Goal: Task Accomplishment & Management: Complete application form

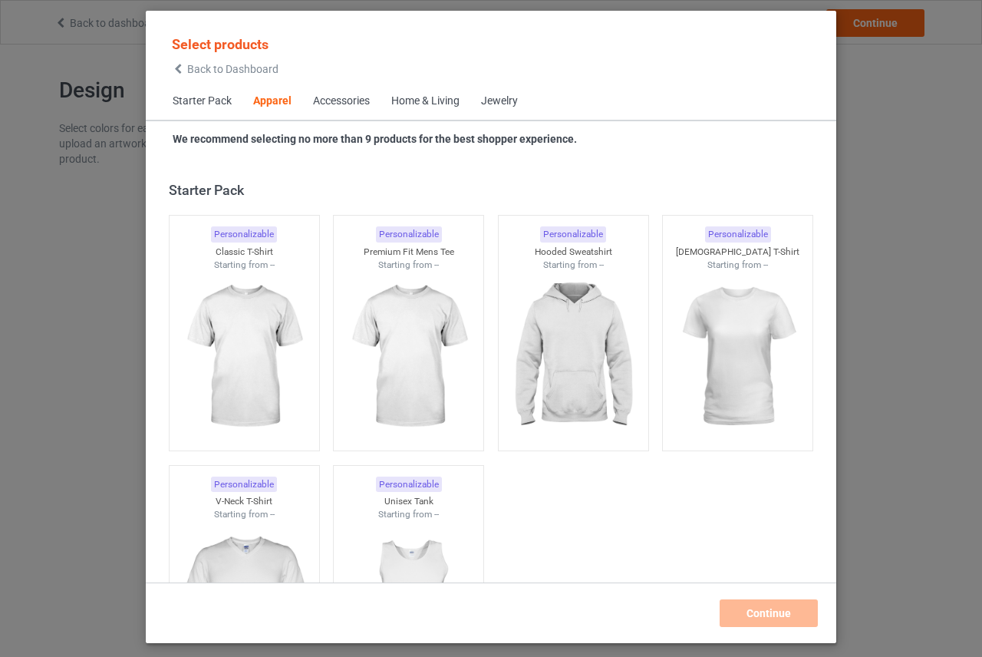
scroll to position [572, 0]
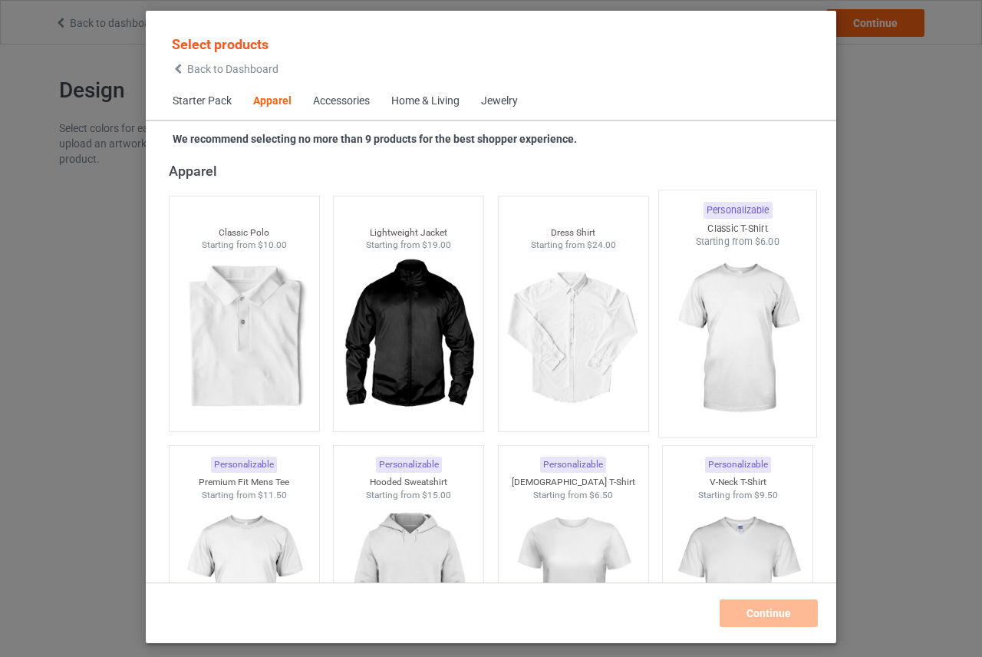
click at [757, 319] on img at bounding box center [738, 339] width 144 height 180
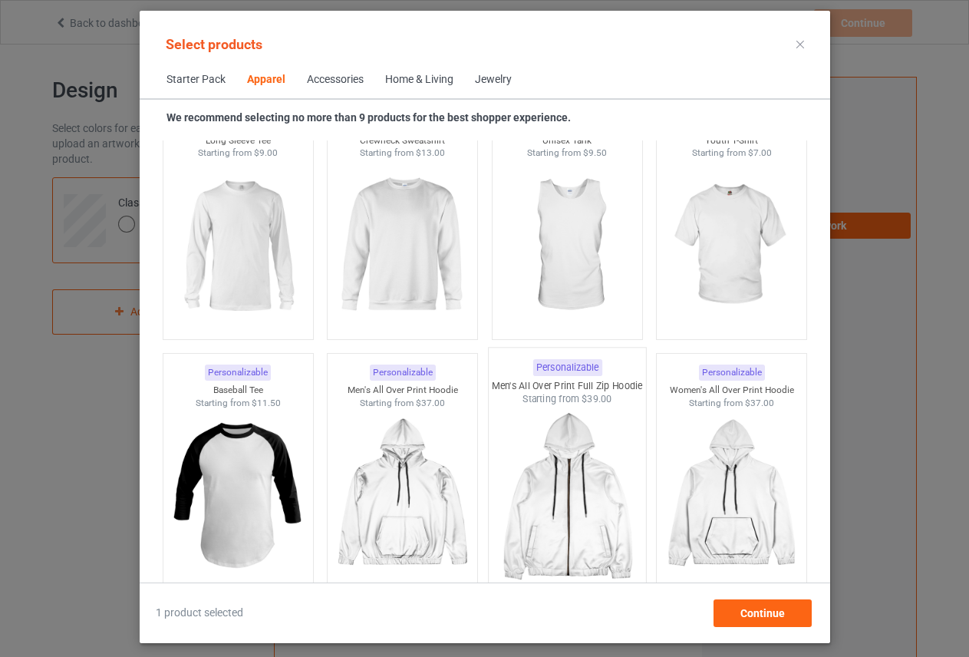
scroll to position [1416, 0]
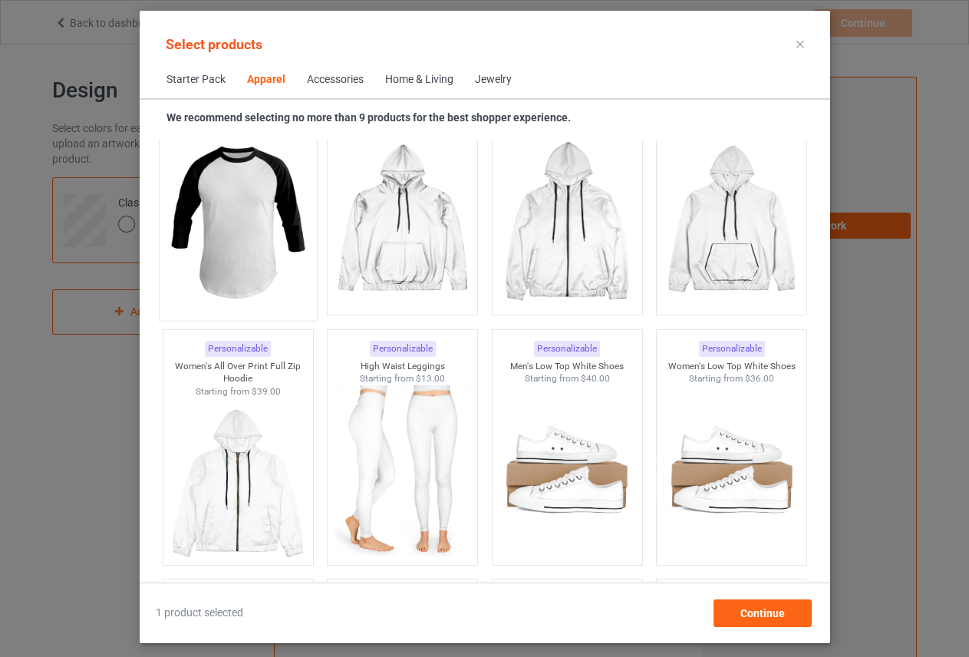
click at [263, 243] on img at bounding box center [238, 222] width 144 height 180
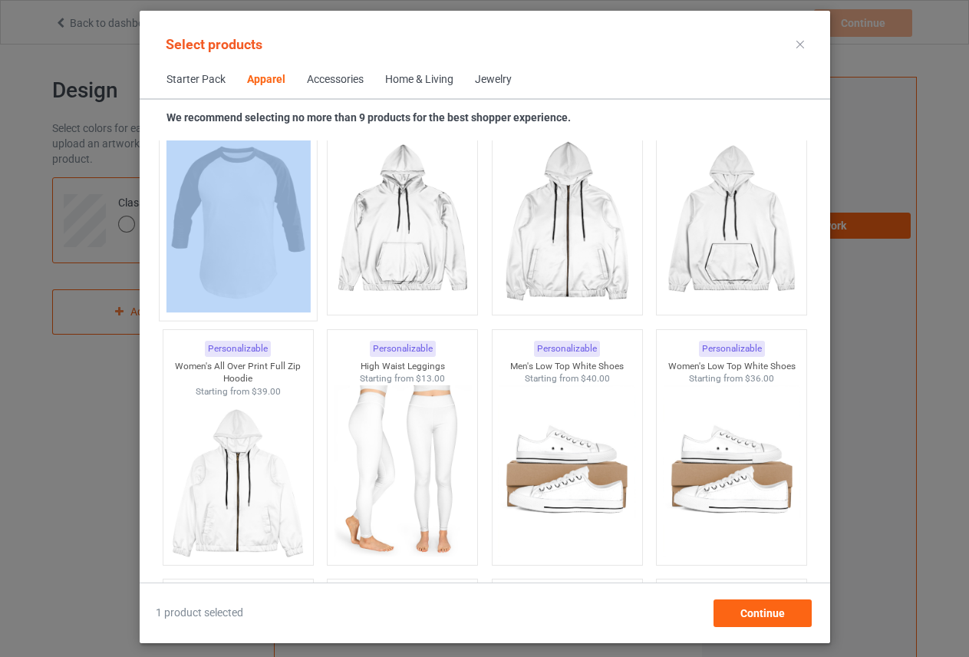
click at [269, 259] on img at bounding box center [238, 222] width 144 height 180
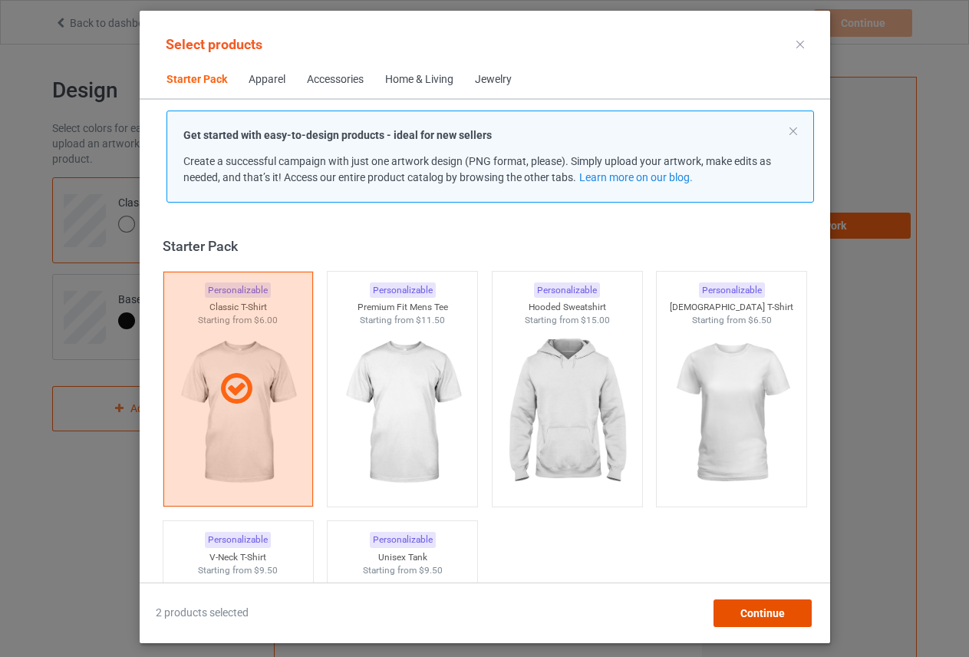
click at [778, 615] on span "Continue" at bounding box center [762, 613] width 45 height 12
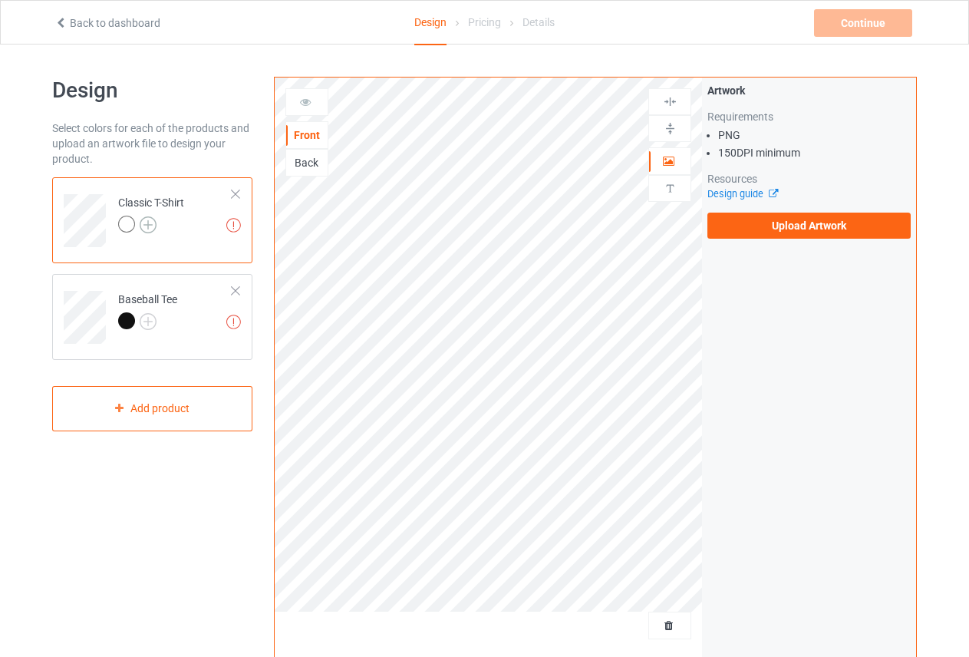
click at [150, 219] on img at bounding box center [148, 224] width 17 height 17
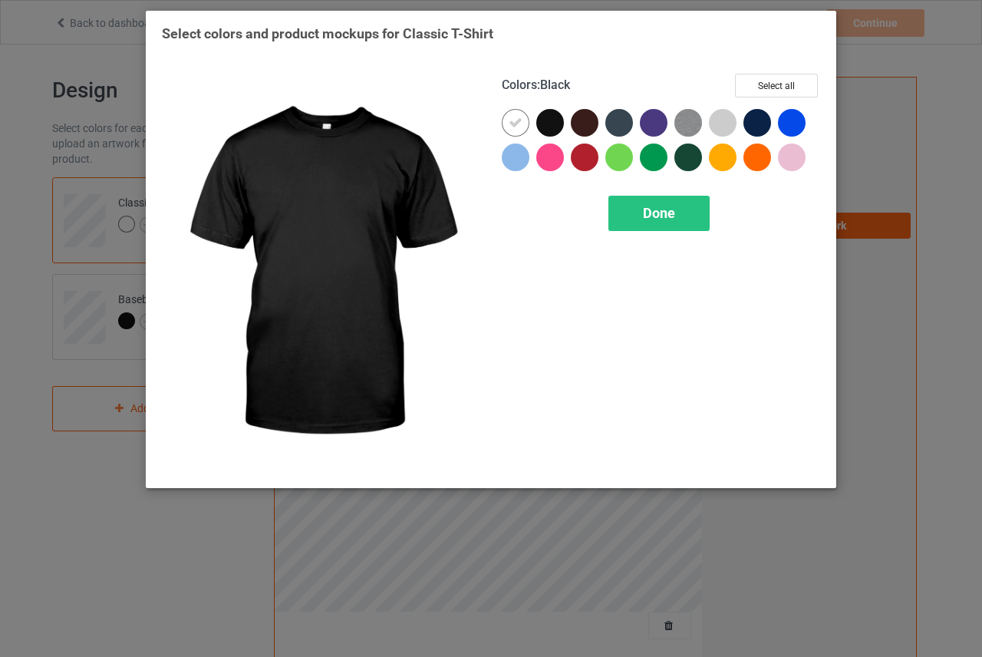
click at [541, 132] on div at bounding box center [550, 123] width 28 height 28
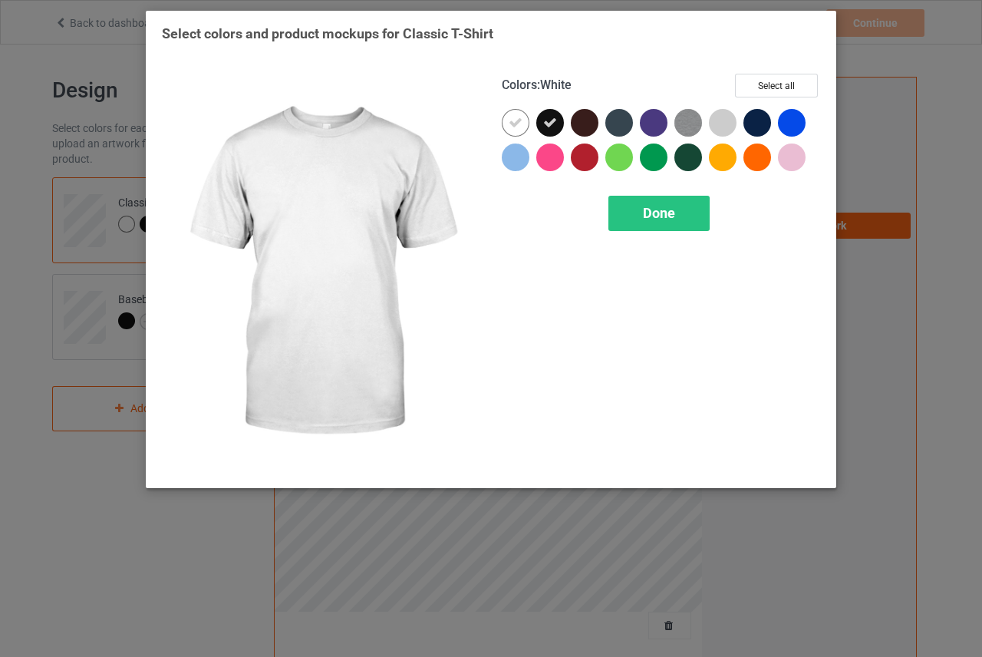
click at [527, 124] on div at bounding box center [516, 123] width 28 height 28
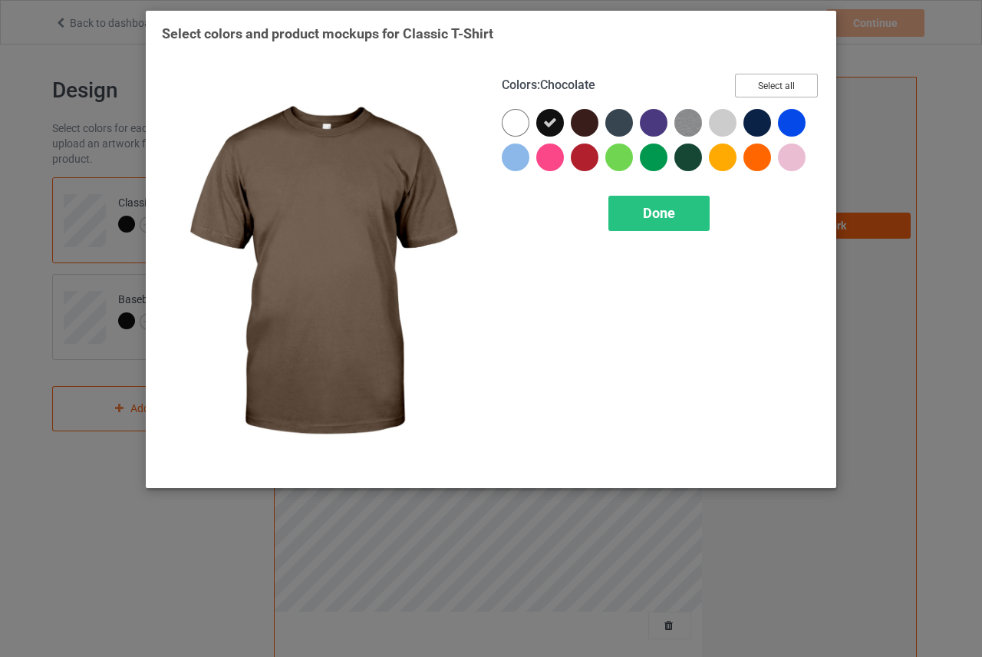
click at [785, 94] on button "Select all" at bounding box center [776, 86] width 83 height 24
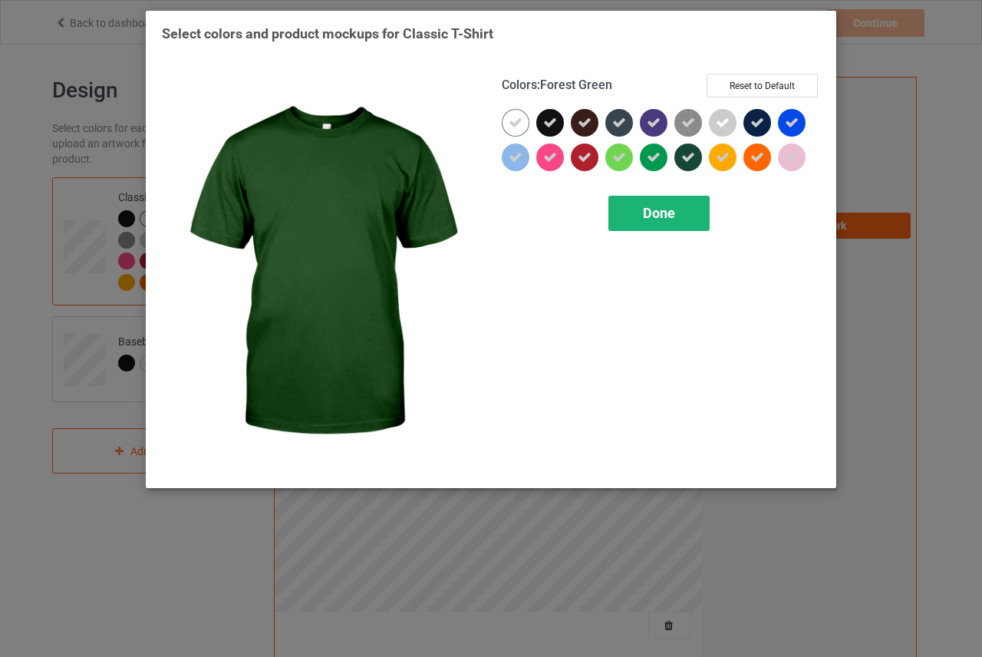
click at [672, 210] on span "Done" at bounding box center [659, 213] width 32 height 16
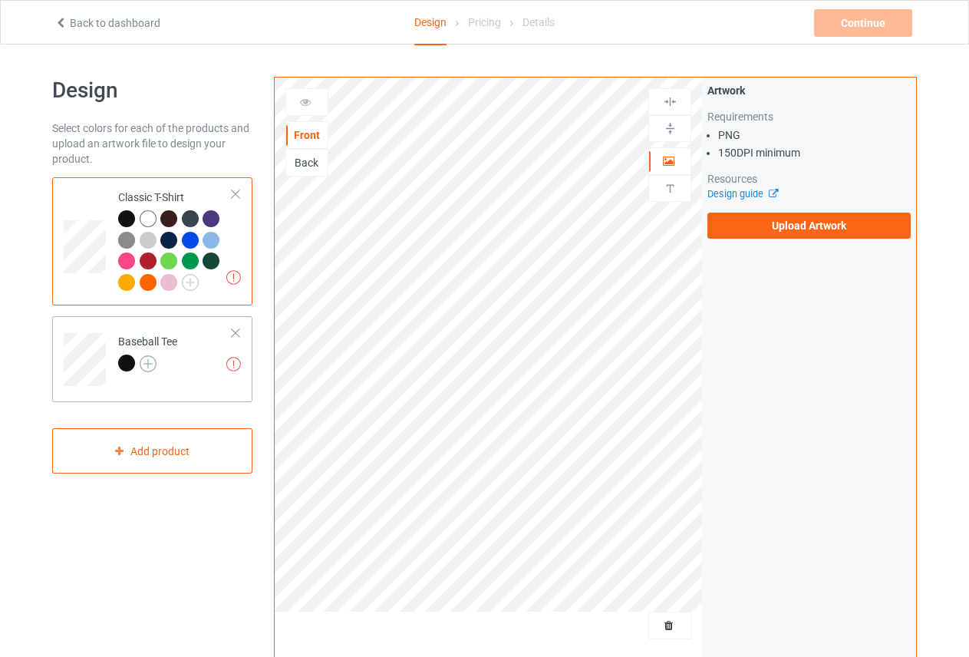
click at [142, 362] on img at bounding box center [148, 363] width 17 height 17
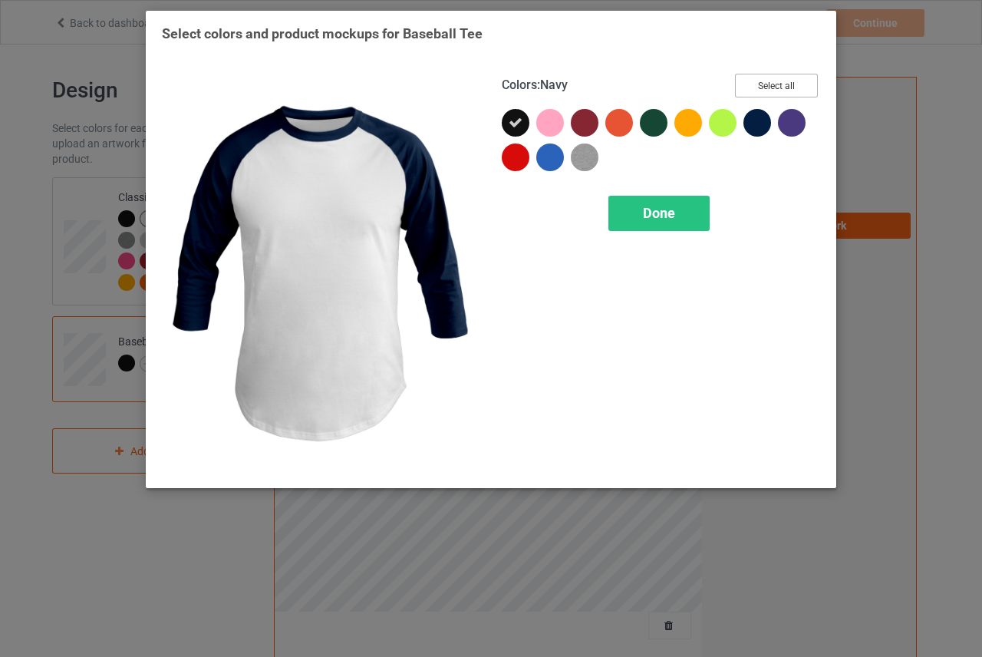
click at [770, 94] on button "Select all" at bounding box center [776, 86] width 83 height 24
click at [658, 220] on span "Done" at bounding box center [659, 213] width 32 height 16
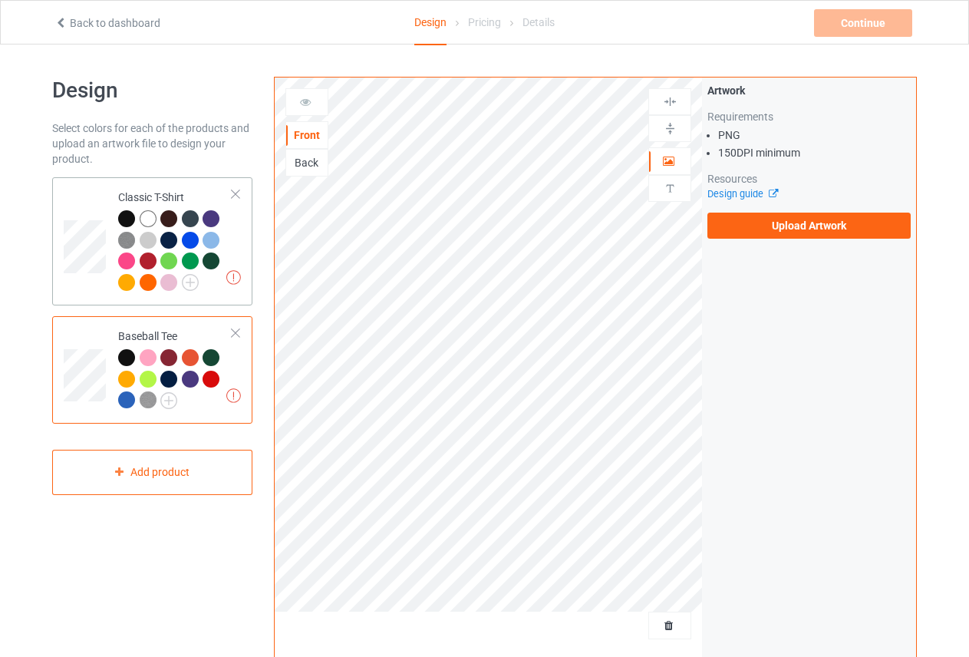
click at [167, 190] on div "Classic T-Shirt" at bounding box center [175, 240] width 114 height 100
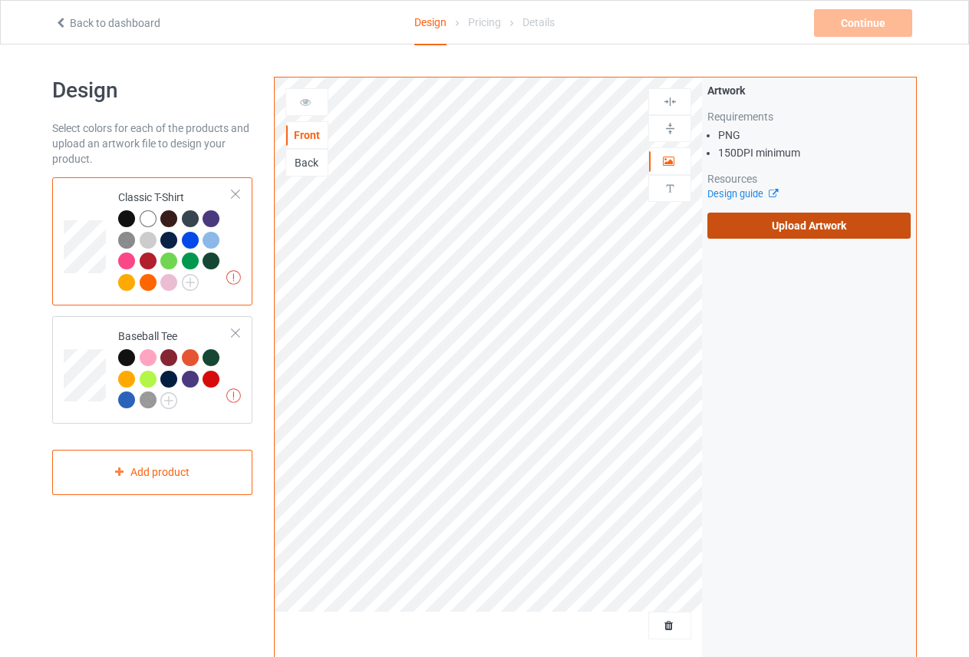
click at [844, 221] on label "Upload Artwork" at bounding box center [809, 226] width 203 height 26
click at [0, 0] on input "Upload Artwork" at bounding box center [0, 0] width 0 height 0
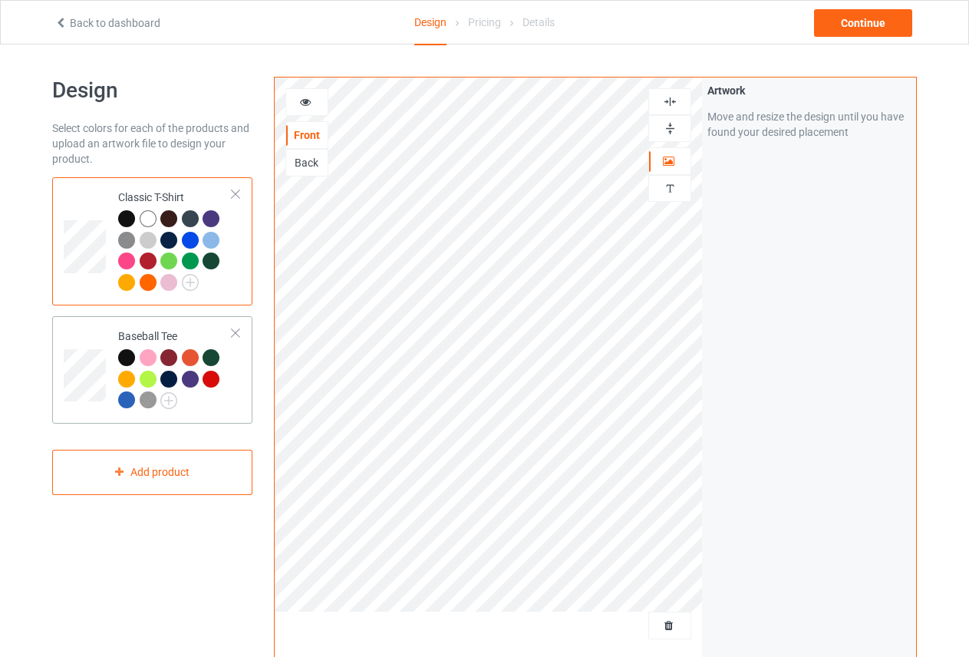
click at [239, 362] on td "Baseball Tee" at bounding box center [175, 369] width 131 height 95
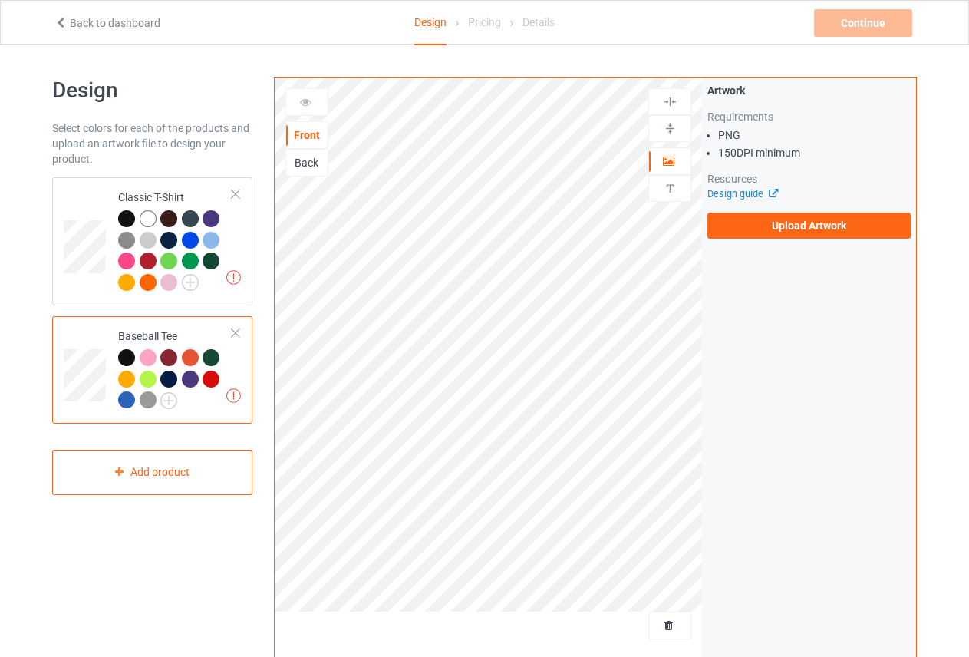
click at [236, 332] on div at bounding box center [235, 333] width 11 height 11
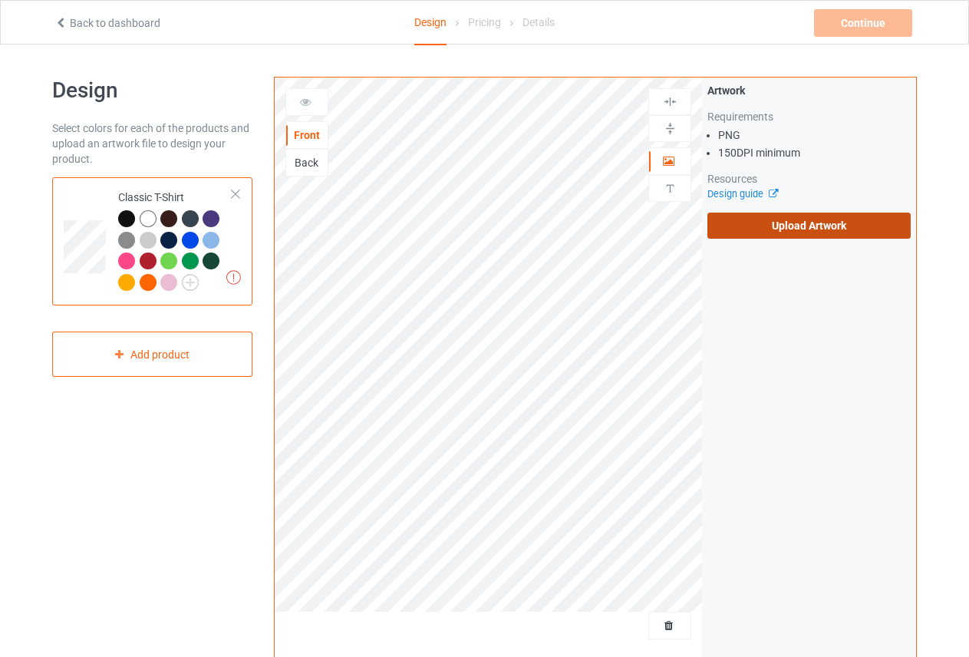
click at [776, 226] on label "Upload Artwork" at bounding box center [809, 226] width 203 height 26
click at [0, 0] on input "Upload Artwork" at bounding box center [0, 0] width 0 height 0
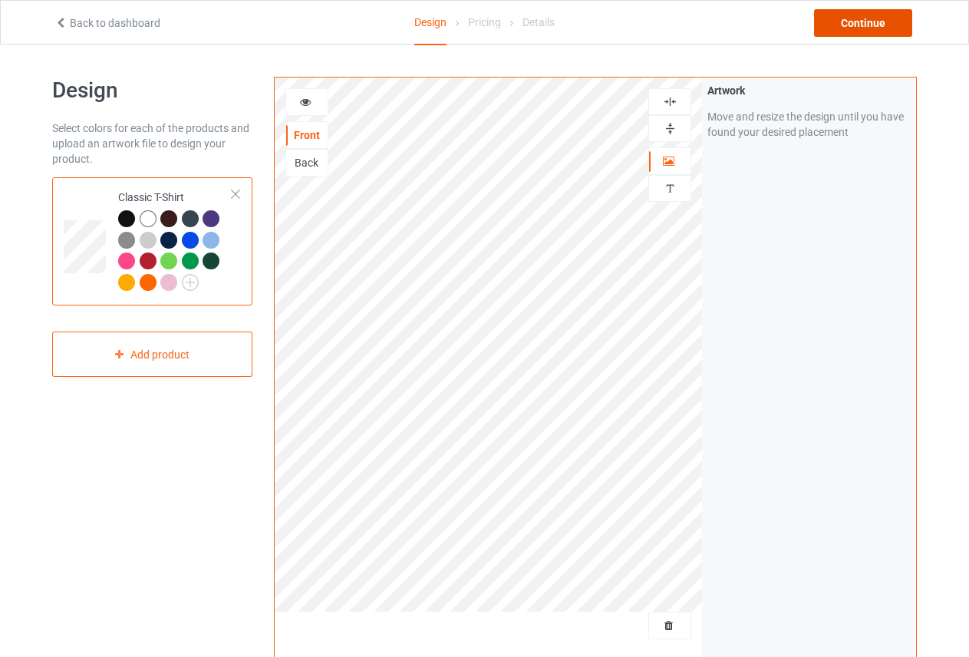
click at [880, 25] on div "Continue" at bounding box center [863, 23] width 98 height 28
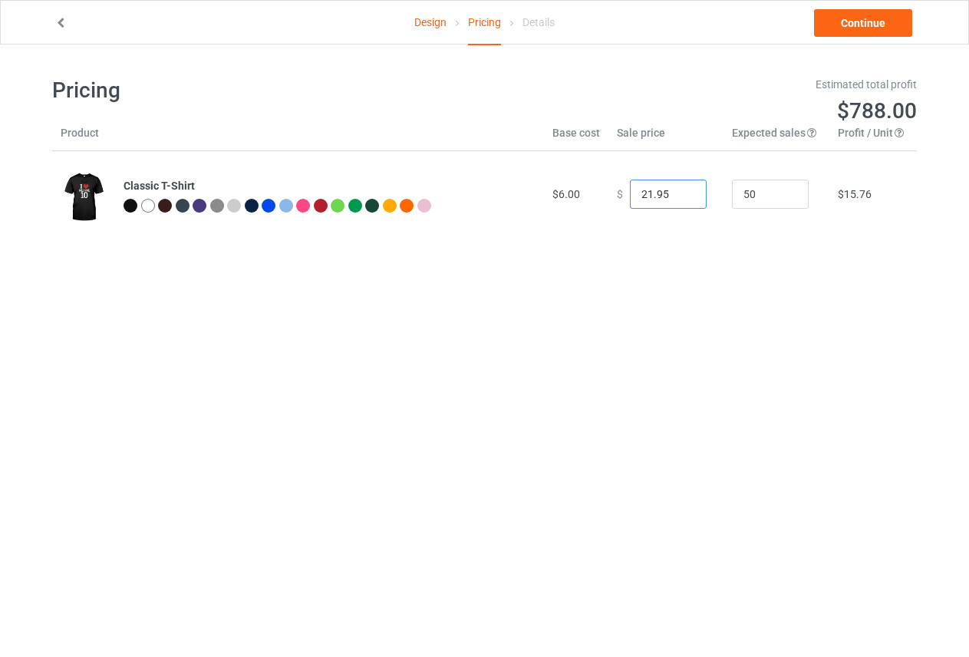
click at [682, 199] on input "21.95" at bounding box center [668, 194] width 77 height 29
click at [682, 199] on input "20.95" at bounding box center [668, 194] width 77 height 29
click at [682, 199] on input "19.95" at bounding box center [668, 194] width 77 height 29
click at [682, 199] on input "18.95" at bounding box center [668, 194] width 77 height 29
click at [682, 199] on input "17.95" at bounding box center [668, 194] width 77 height 29
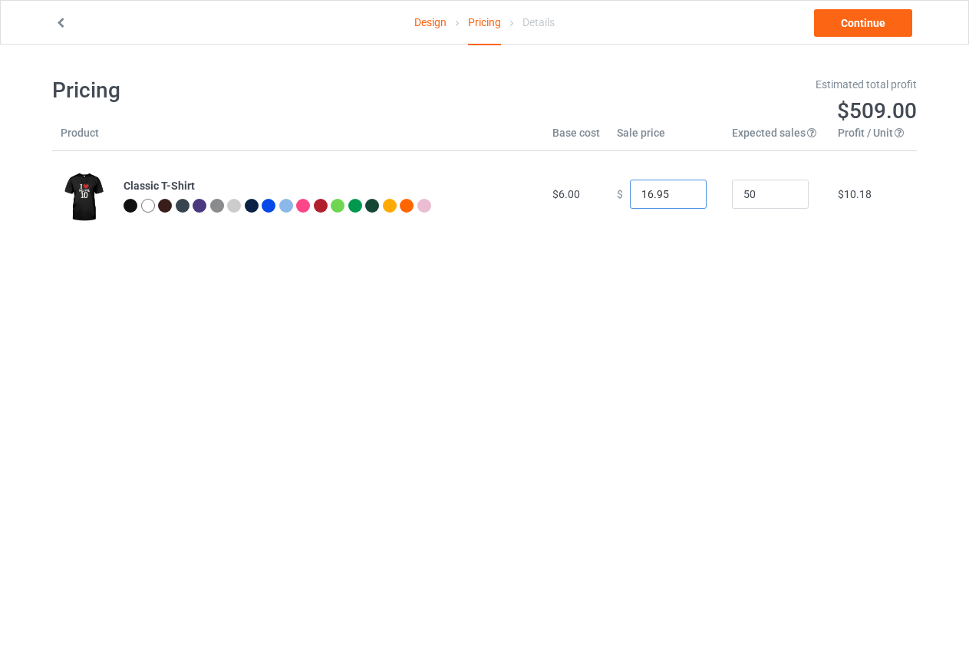
click at [682, 199] on input "16.95" at bounding box center [668, 194] width 77 height 29
click at [682, 199] on input "15.95" at bounding box center [668, 194] width 77 height 29
click at [682, 199] on input "14.95" at bounding box center [668, 194] width 77 height 29
click at [682, 199] on input "13.95" at bounding box center [668, 194] width 77 height 29
click at [682, 199] on input "12.95" at bounding box center [668, 194] width 77 height 29
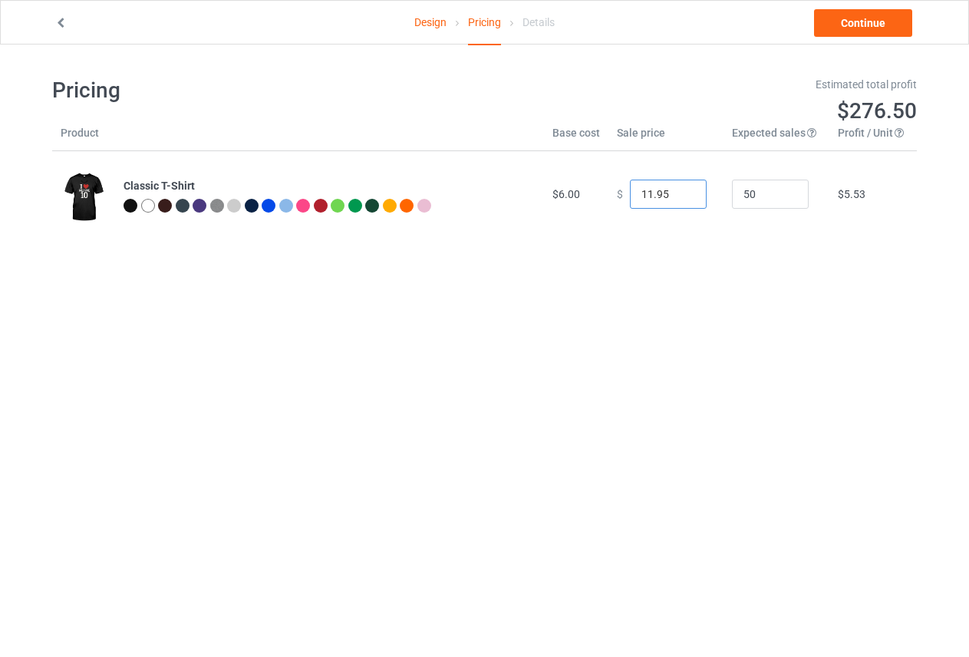
click at [682, 199] on input "11.95" at bounding box center [668, 194] width 77 height 29
drag, startPoint x: 668, startPoint y: 191, endPoint x: 656, endPoint y: 188, distance: 12.7
click at [656, 188] on input "11.95" at bounding box center [668, 194] width 77 height 29
type input "11.99"
click at [853, 25] on link "Continue" at bounding box center [863, 23] width 98 height 28
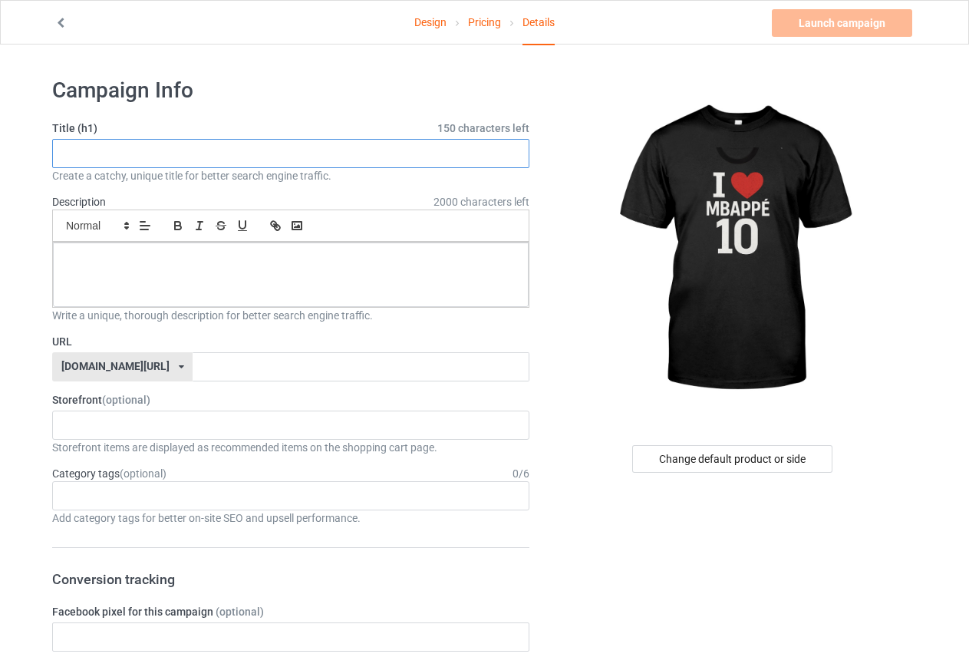
click at [352, 155] on input "text" at bounding box center [290, 153] width 477 height 29
paste input ""I Love Mbappé #10 – Premium Football Fan T-Shirt""
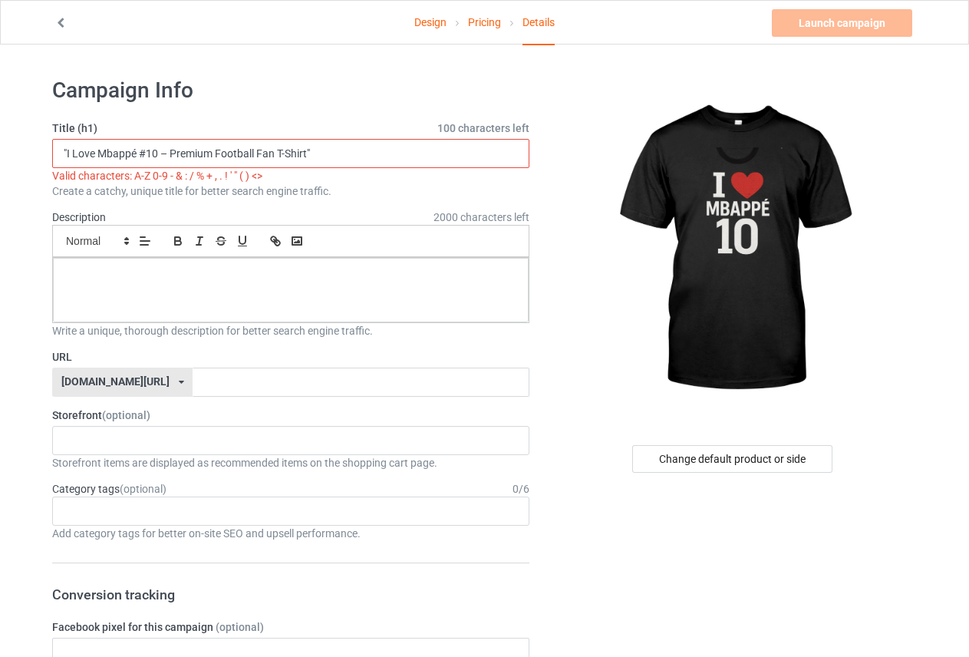
click at [164, 153] on input ""I Love Mbappé #10 – Premium Football Fan T-Shirt"" at bounding box center [290, 153] width 477 height 29
click at [145, 150] on input ""I Love Mbappé #10 Premium Football Fan T-Shirt"" at bounding box center [290, 153] width 477 height 29
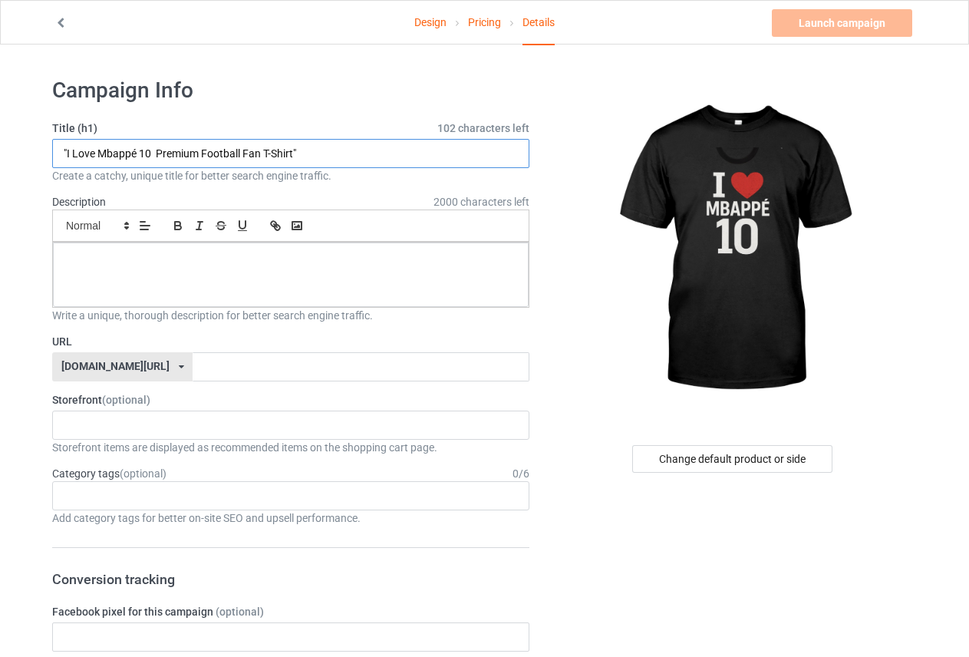
click at [67, 152] on input ""I Love Mbappé 10 Premium Football Fan T-Shirt"" at bounding box center [290, 153] width 477 height 29
click at [299, 146] on input "I Love Mbappé 10 Premium Football Fan T-Shirt"" at bounding box center [290, 153] width 477 height 29
type input "I Love Mbappé 10 Premium Football Fan T-Shirt"
click at [216, 259] on p at bounding box center [290, 260] width 451 height 15
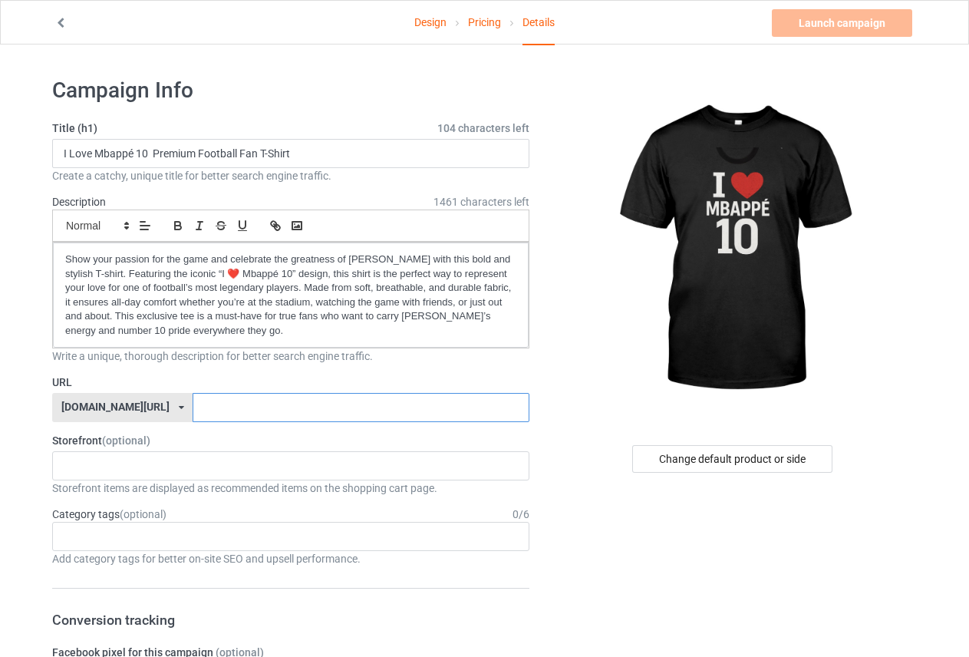
click at [193, 408] on input "text" at bounding box center [361, 407] width 336 height 29
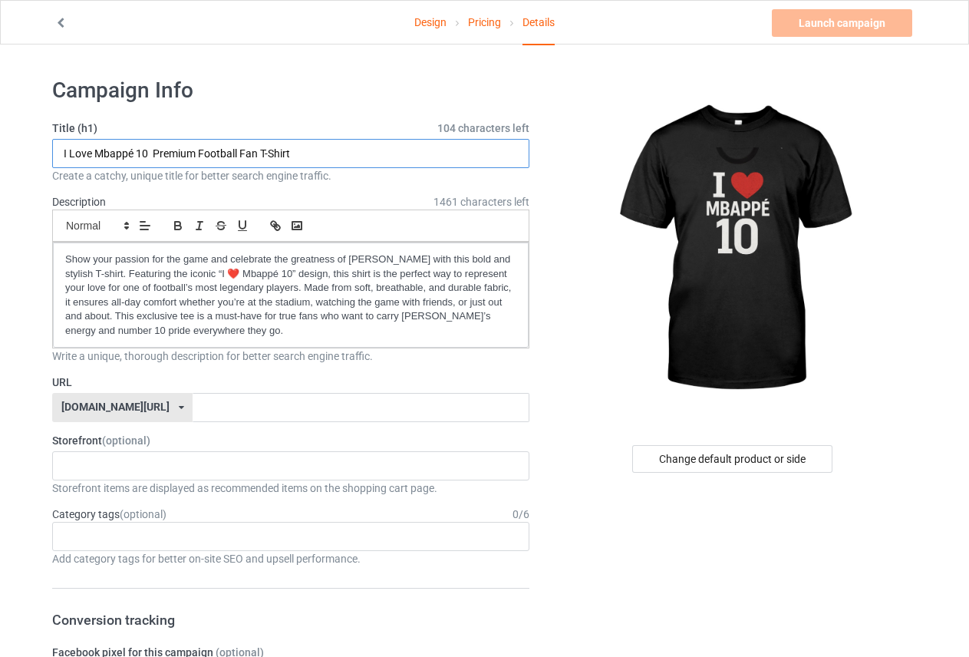
drag, startPoint x: 147, startPoint y: 150, endPoint x: 58, endPoint y: 145, distance: 88.4
click at [58, 145] on input "I Love Mbappé 10 Premium Football Fan T-Shirt" at bounding box center [290, 153] width 477 height 29
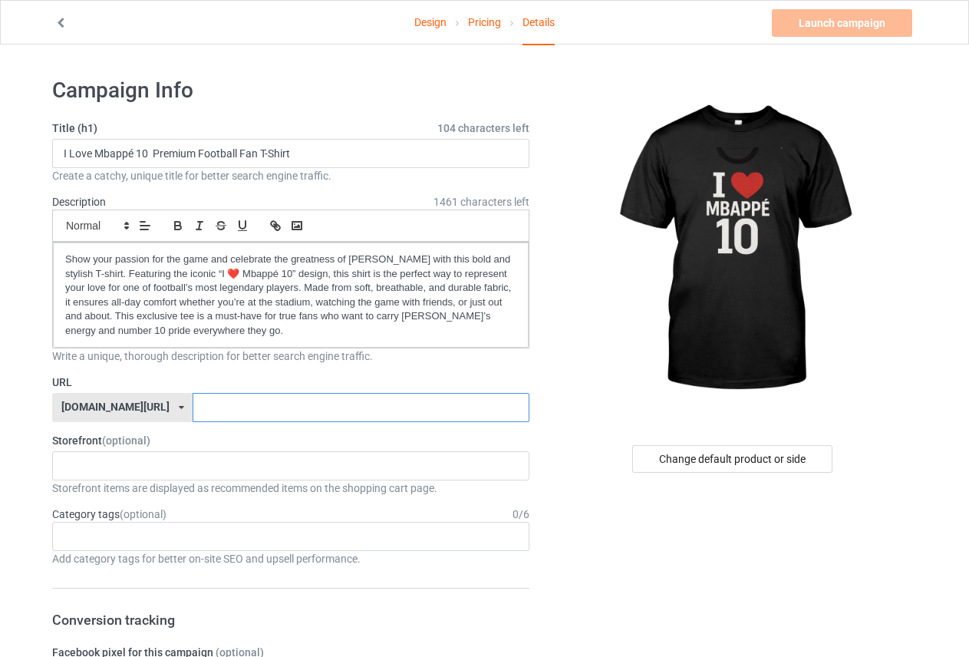
click at [193, 408] on input "text" at bounding box center [361, 407] width 336 height 29
paste input "I Love Mbappé 10"
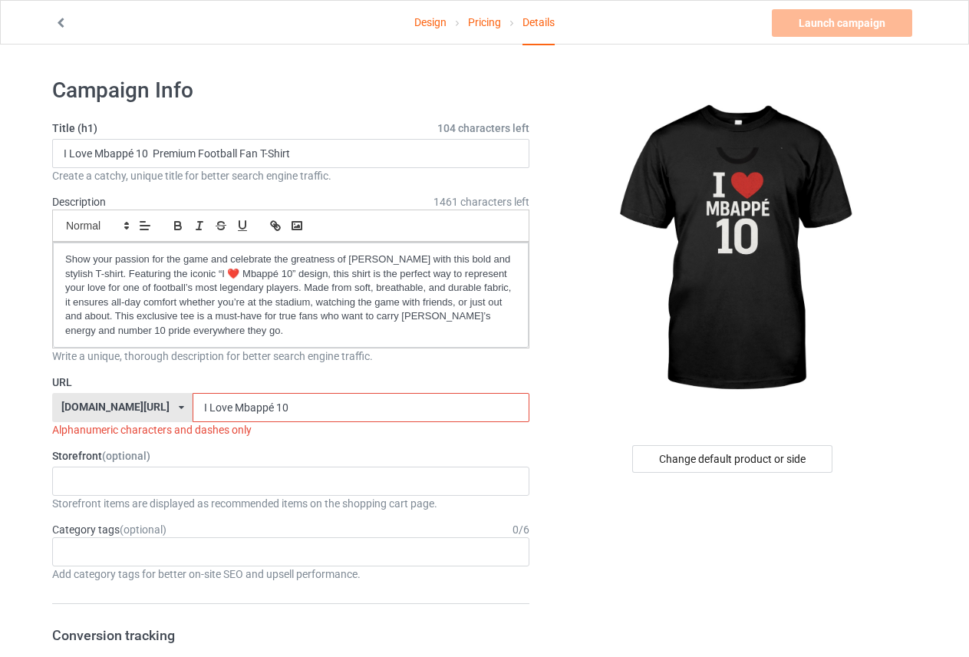
click at [232, 408] on input "I Love Mbappé 10" at bounding box center [361, 407] width 336 height 29
click at [193, 406] on input "I Love Mbappé10" at bounding box center [361, 407] width 336 height 29
click at [193, 407] on input "I LoveMbappé10" at bounding box center [361, 407] width 336 height 29
click at [242, 404] on input "ILoveMbappé10" at bounding box center [361, 407] width 336 height 29
click at [229, 408] on input "ILoveMbappé10" at bounding box center [361, 407] width 336 height 29
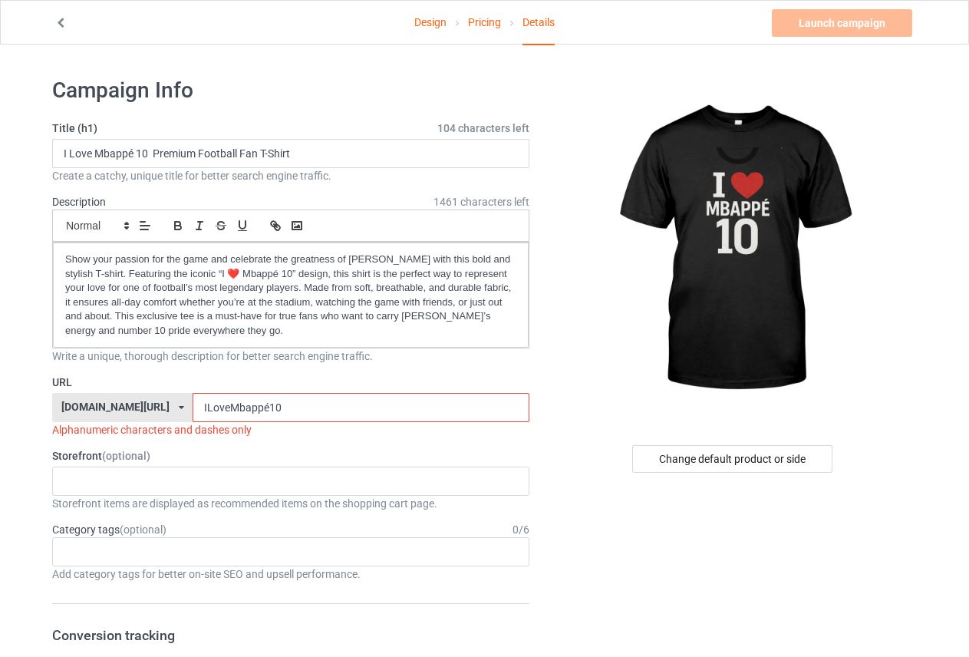
click at [226, 407] on input "ILoveMbappé10" at bounding box center [361, 407] width 336 height 29
click at [193, 409] on input "ILoveMbappé-10" at bounding box center [361, 407] width 336 height 29
click at [193, 407] on input "ILove-Mbappé-10" at bounding box center [361, 407] width 336 height 29
drag, startPoint x: 196, startPoint y: 151, endPoint x: 167, endPoint y: 155, distance: 29.4
click at [167, 155] on input "I Love Mbappé 10 Premium Football Fan T-Shirt" at bounding box center [290, 153] width 477 height 29
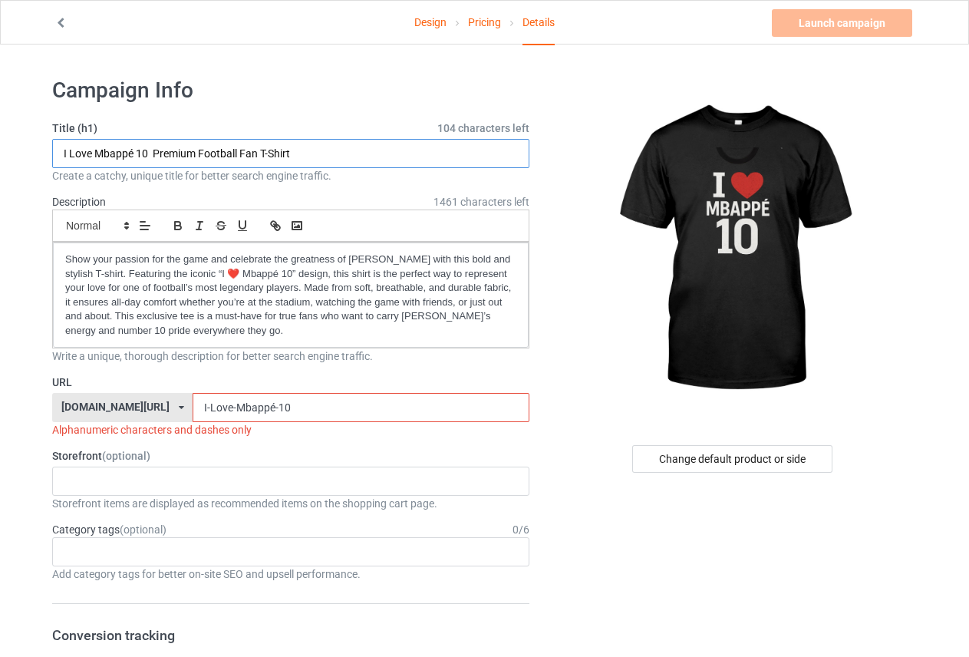
click at [155, 154] on input "I Love Mbappé 10 Premium Football Fan T-Shirt" at bounding box center [290, 153] width 477 height 29
click at [157, 152] on input "I Love Mbappé 10 Premium Football Fan T-Shirt" at bounding box center [290, 153] width 477 height 29
click at [157, 151] on input "I Love Mbappé 10 Premium Football Fan T-Shirt" at bounding box center [290, 153] width 477 height 29
click at [252, 406] on input "I-Love-Mbappé-10" at bounding box center [361, 407] width 336 height 29
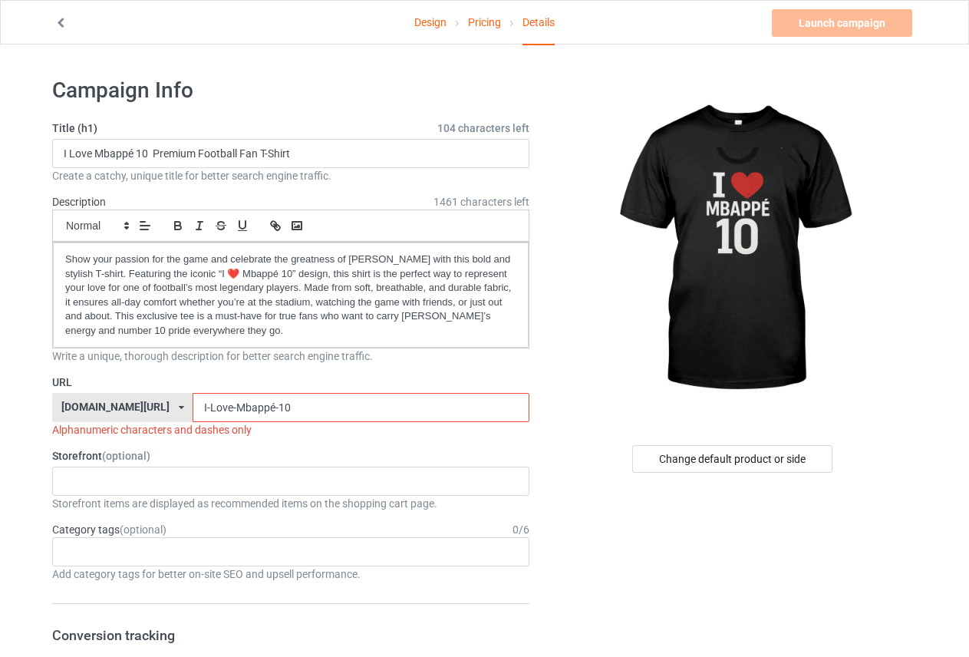
click at [252, 406] on input "I-Love-Mbappé-10" at bounding box center [361, 407] width 336 height 29
paste input "Premium"
click at [319, 408] on input "I-Love-Mbappé-10-Premium" at bounding box center [361, 407] width 336 height 29
drag, startPoint x: 319, startPoint y: 408, endPoint x: 316, endPoint y: 430, distance: 21.7
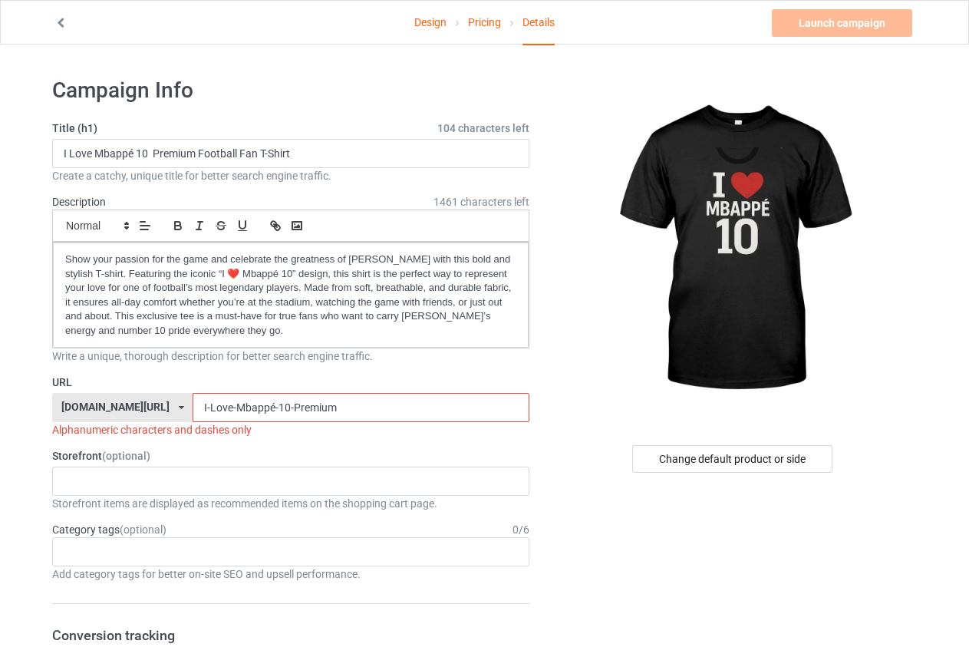
click at [320, 409] on input "I-Love-Mbappé-10-Premium" at bounding box center [361, 407] width 336 height 29
type input "I-Love-Mbappé-10-Premium"
click at [203, 408] on input "I-Love-Mbappé-10-Premium" at bounding box center [361, 407] width 336 height 29
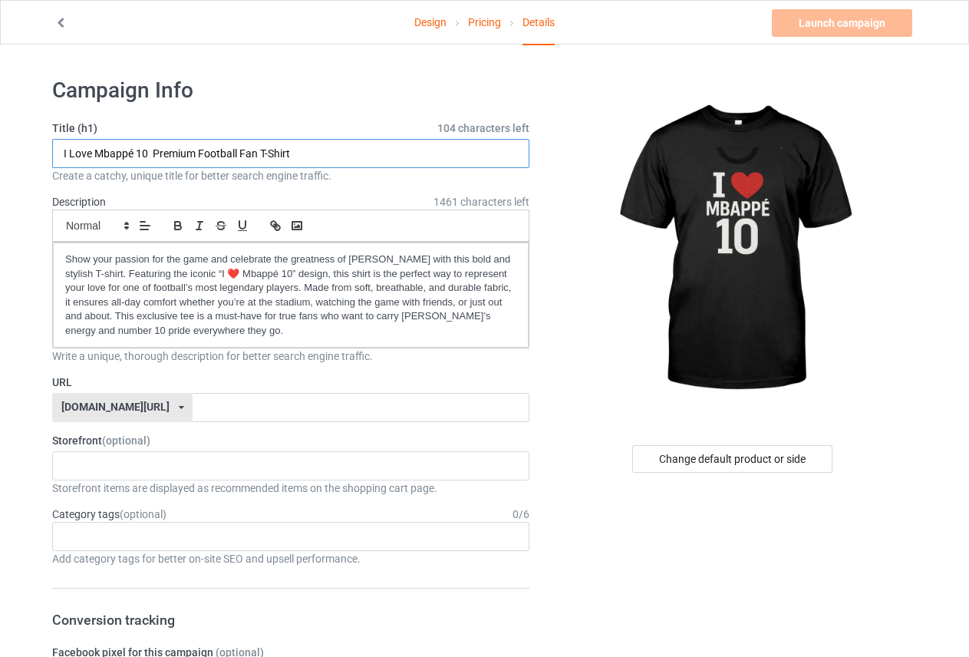
drag, startPoint x: 203, startPoint y: 151, endPoint x: 301, endPoint y: 157, distance: 97.6
click at [301, 157] on input "I Love Mbappé 10 Premium Football Fan T-Shirt" at bounding box center [290, 153] width 477 height 29
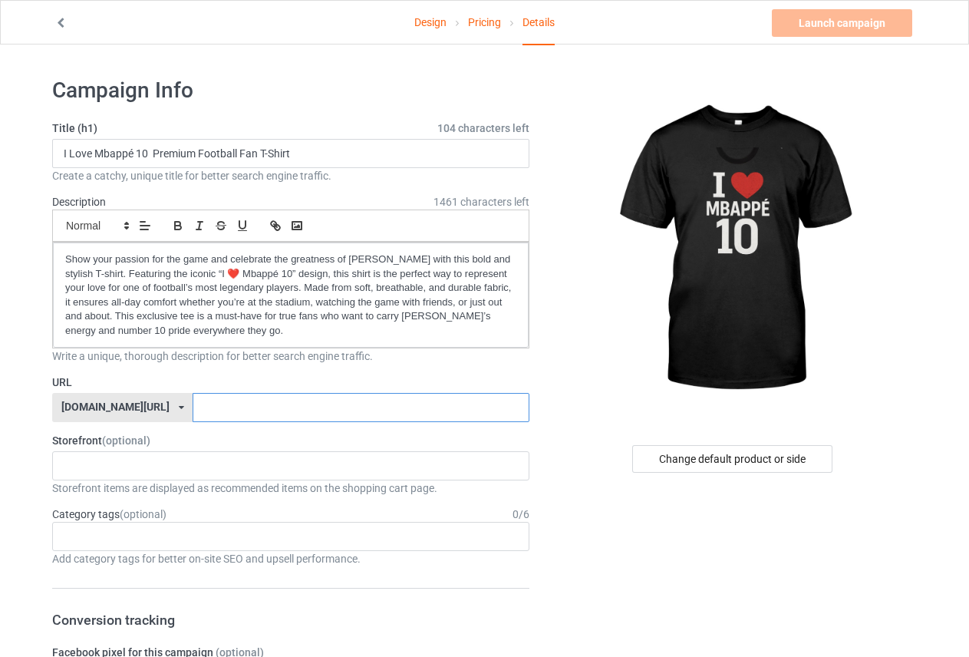
click at [247, 402] on input "text" at bounding box center [361, 407] width 336 height 29
paste input "Football Fan T-Shirt"
type input "Football10"
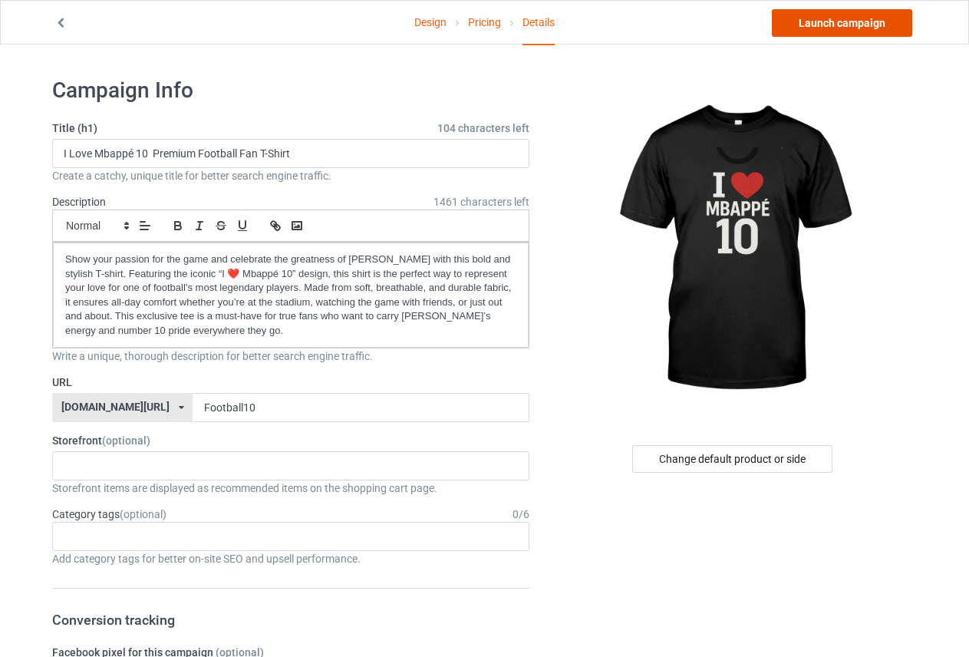
click at [834, 25] on link "Launch campaign" at bounding box center [842, 23] width 140 height 28
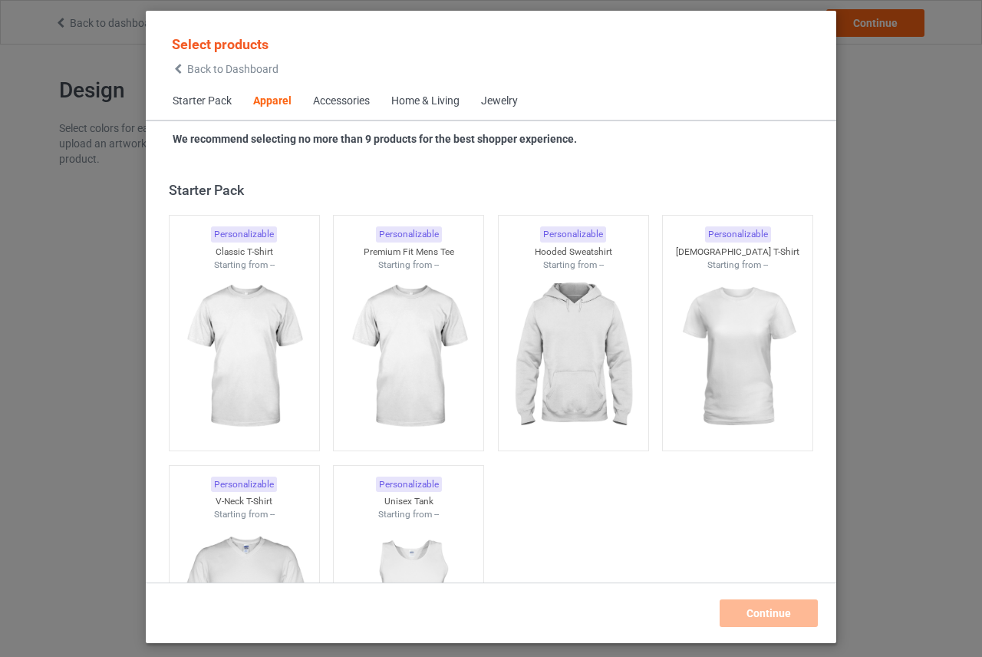
scroll to position [572, 0]
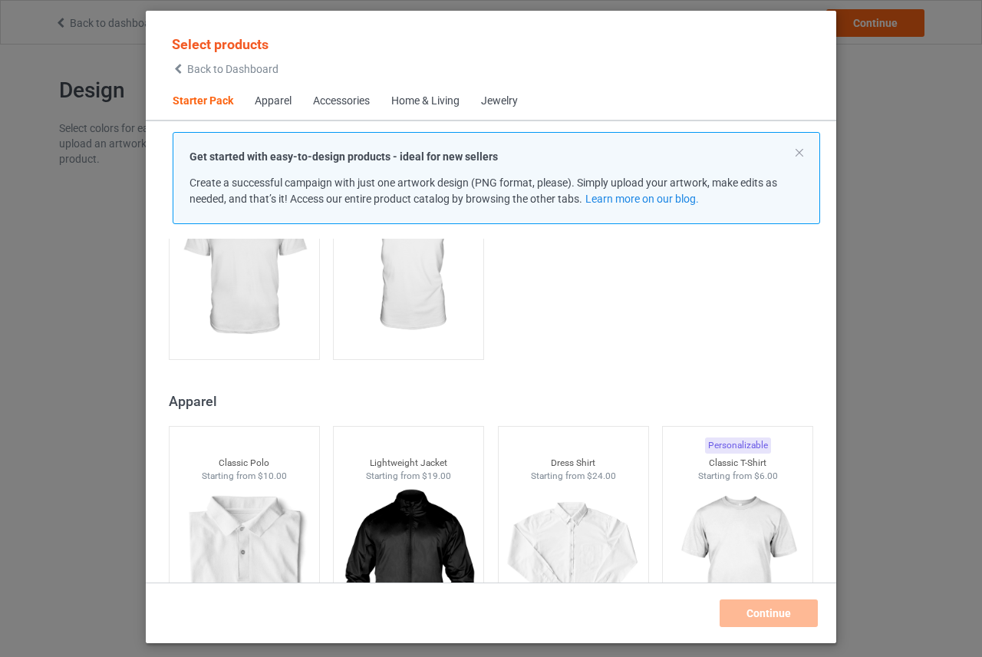
scroll to position [495, 0]
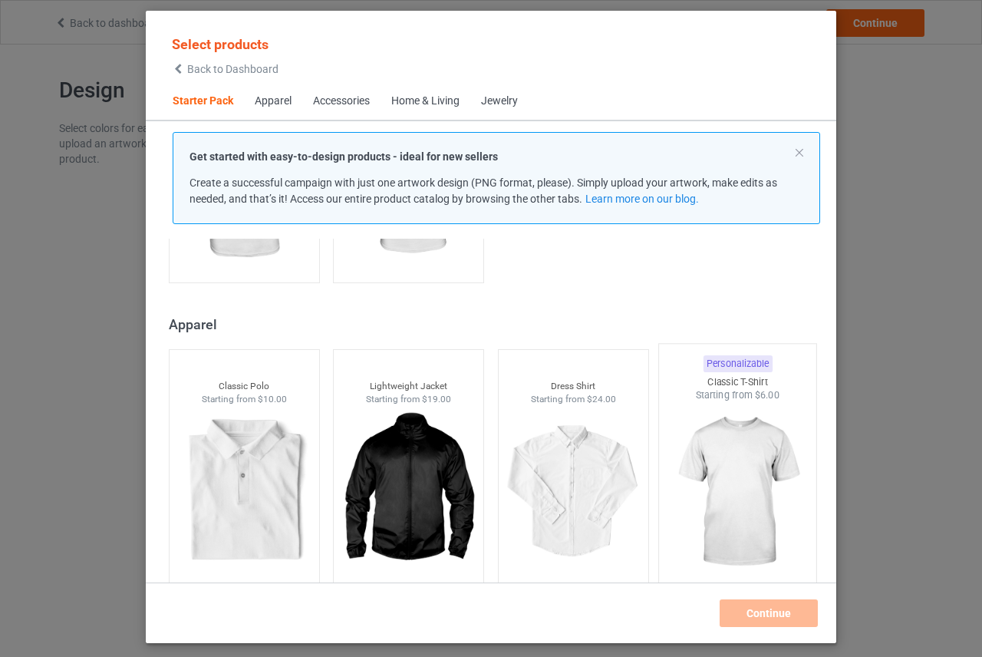
click at [753, 420] on img at bounding box center [738, 492] width 144 height 180
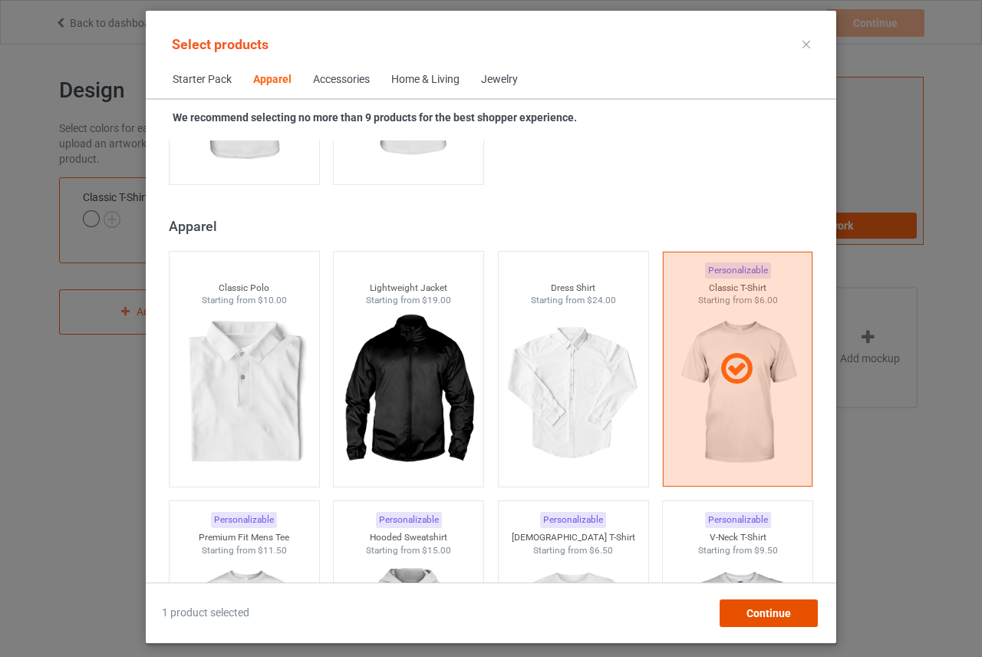
click at [749, 608] on span "Continue" at bounding box center [769, 613] width 45 height 12
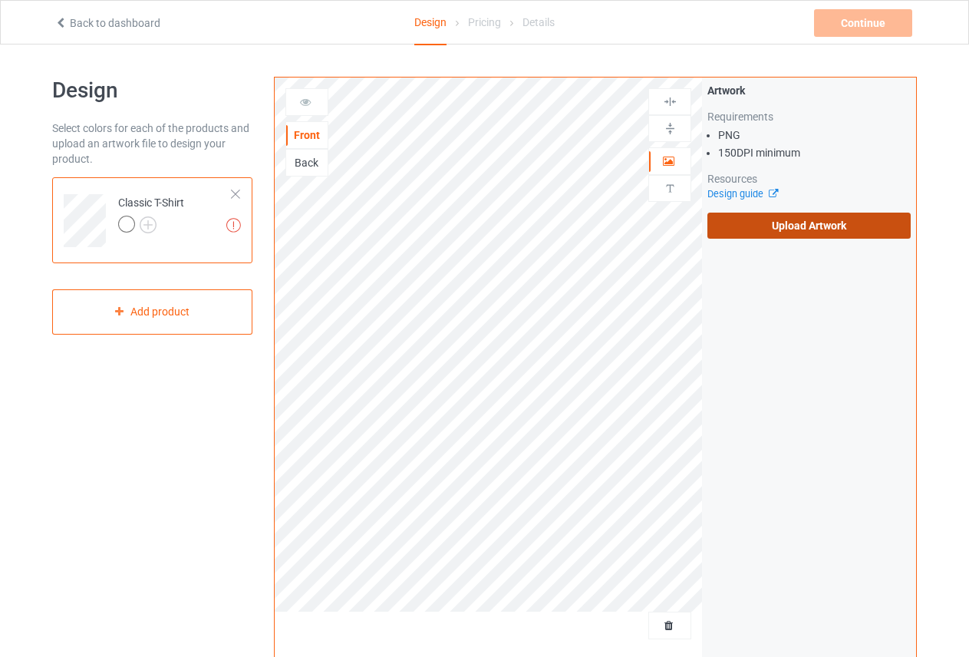
click at [807, 229] on label "Upload Artwork" at bounding box center [809, 226] width 203 height 26
click at [0, 0] on input "Upload Artwork" at bounding box center [0, 0] width 0 height 0
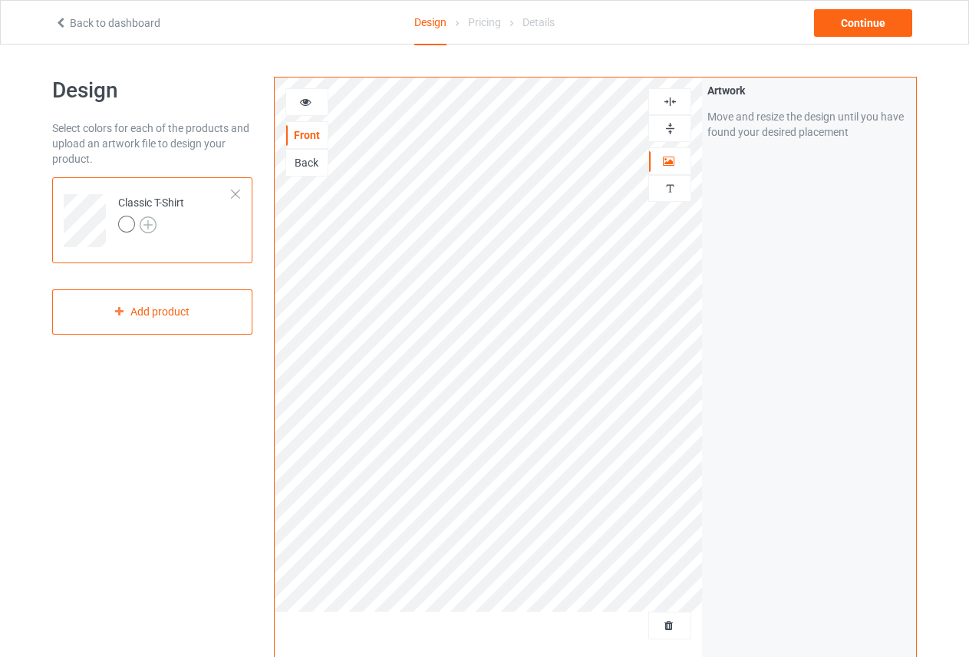
click at [147, 216] on img at bounding box center [148, 224] width 17 height 17
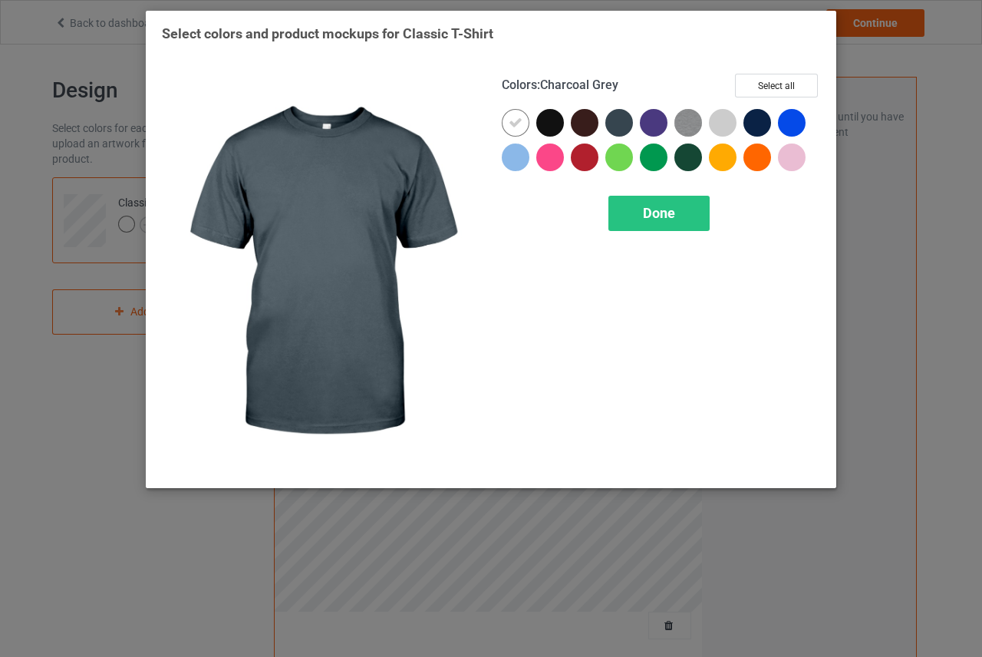
click at [620, 123] on div at bounding box center [620, 123] width 28 height 28
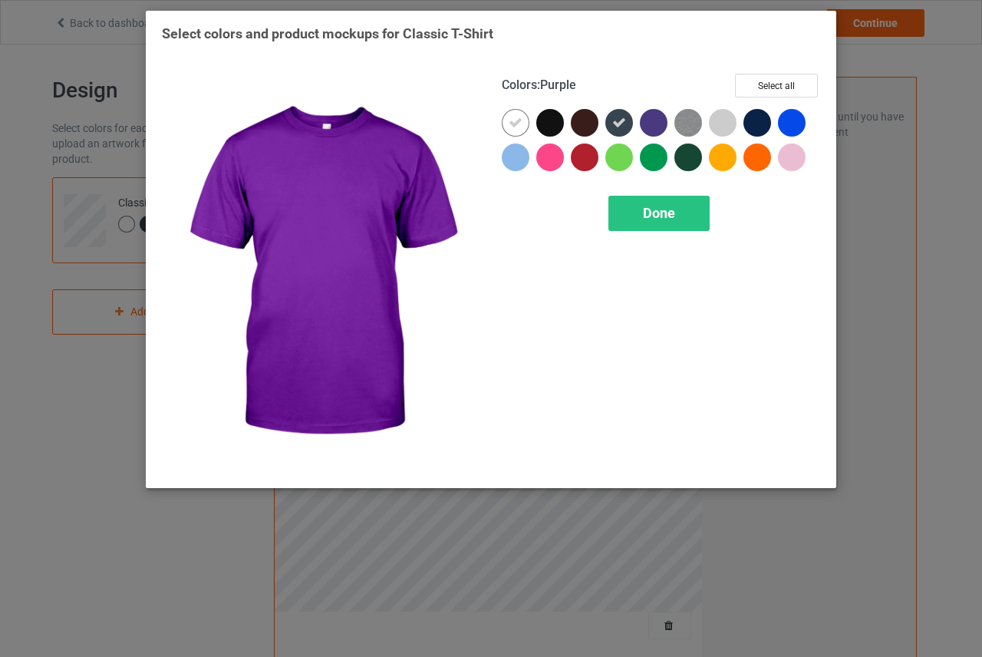
click at [653, 122] on div at bounding box center [654, 123] width 28 height 28
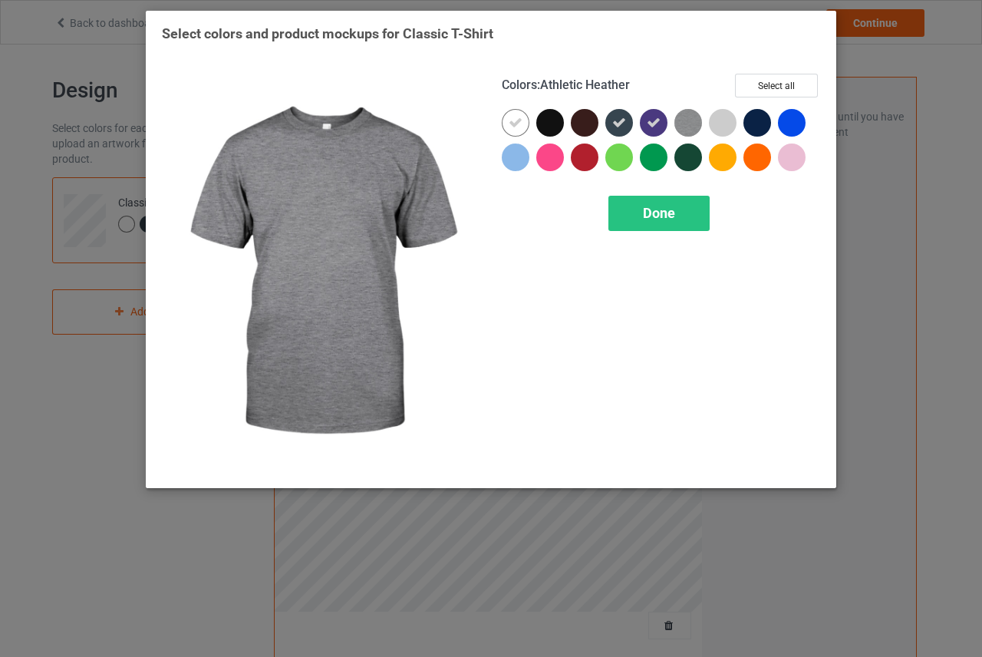
click at [682, 120] on img at bounding box center [689, 123] width 28 height 28
click at [0, 0] on icon at bounding box center [0, 0] width 0 height 0
click at [695, 124] on img at bounding box center [689, 123] width 28 height 28
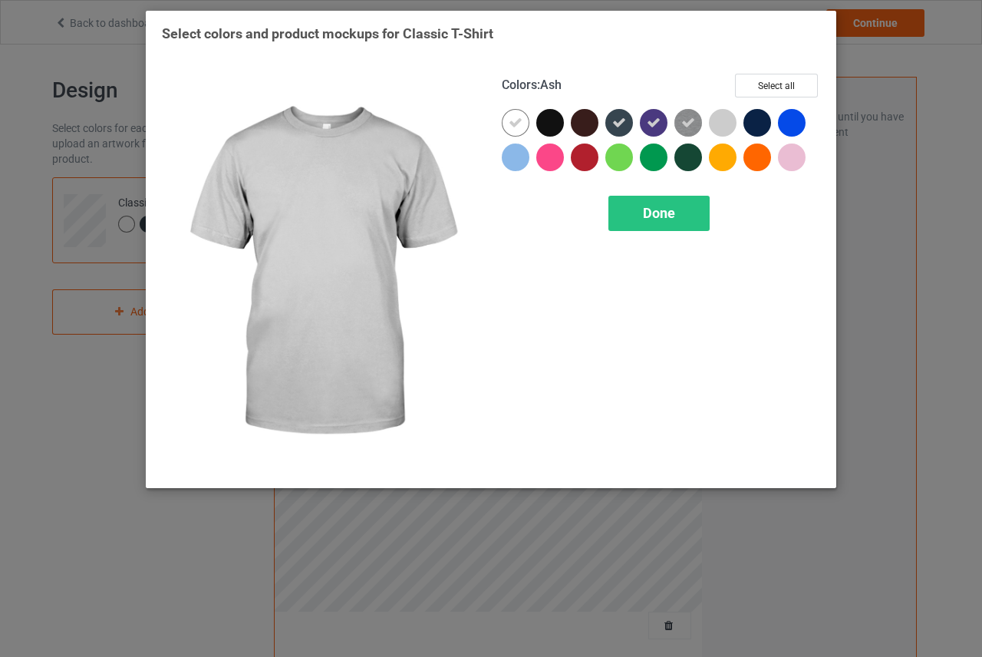
click at [722, 122] on div at bounding box center [723, 123] width 28 height 28
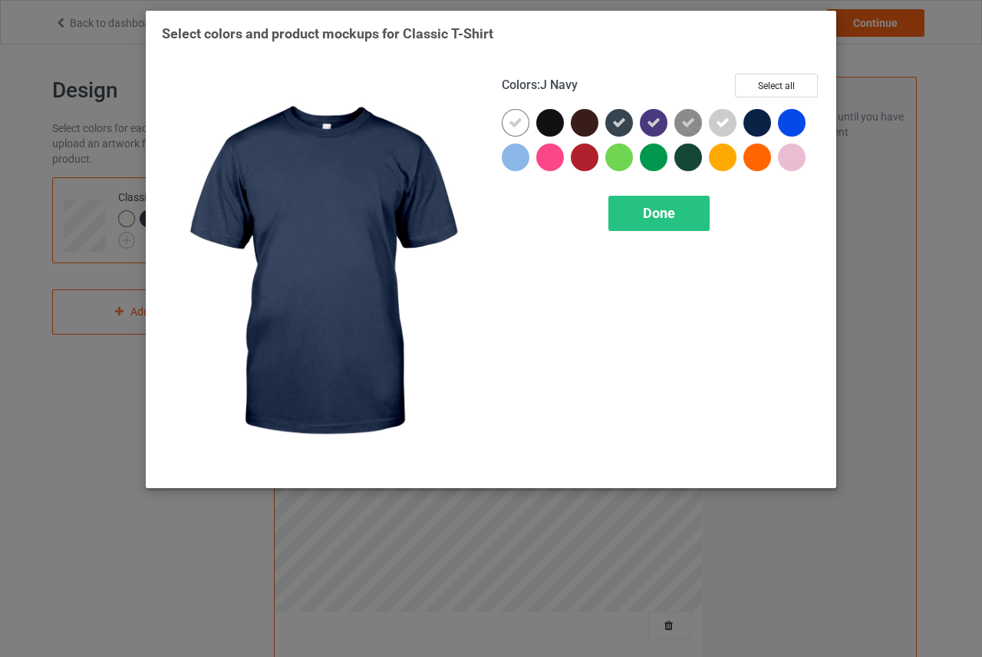
click at [748, 120] on div at bounding box center [758, 123] width 28 height 28
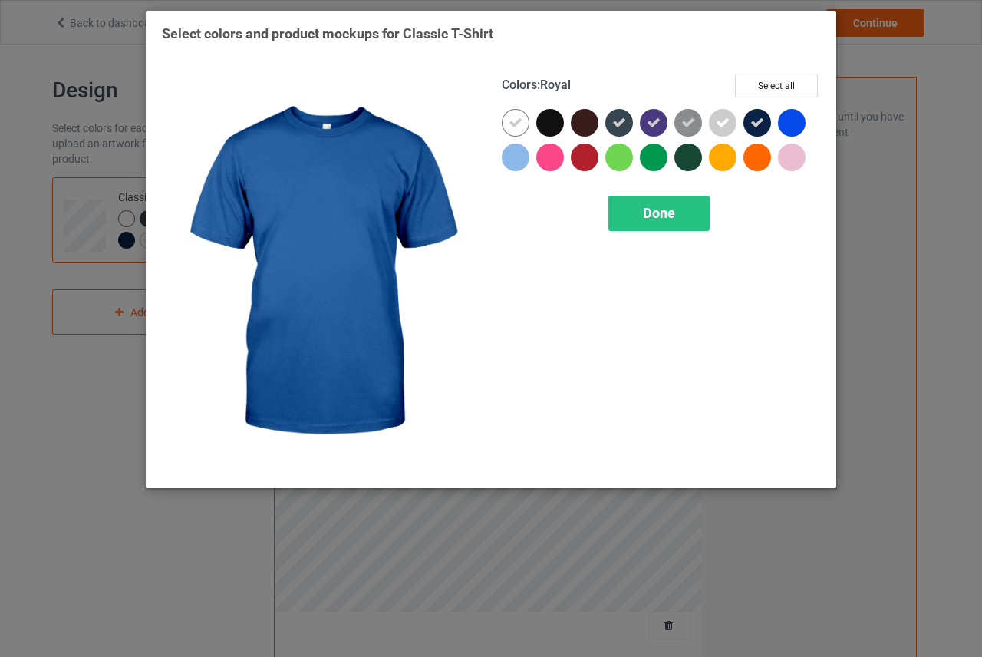
click at [792, 120] on div at bounding box center [792, 123] width 28 height 28
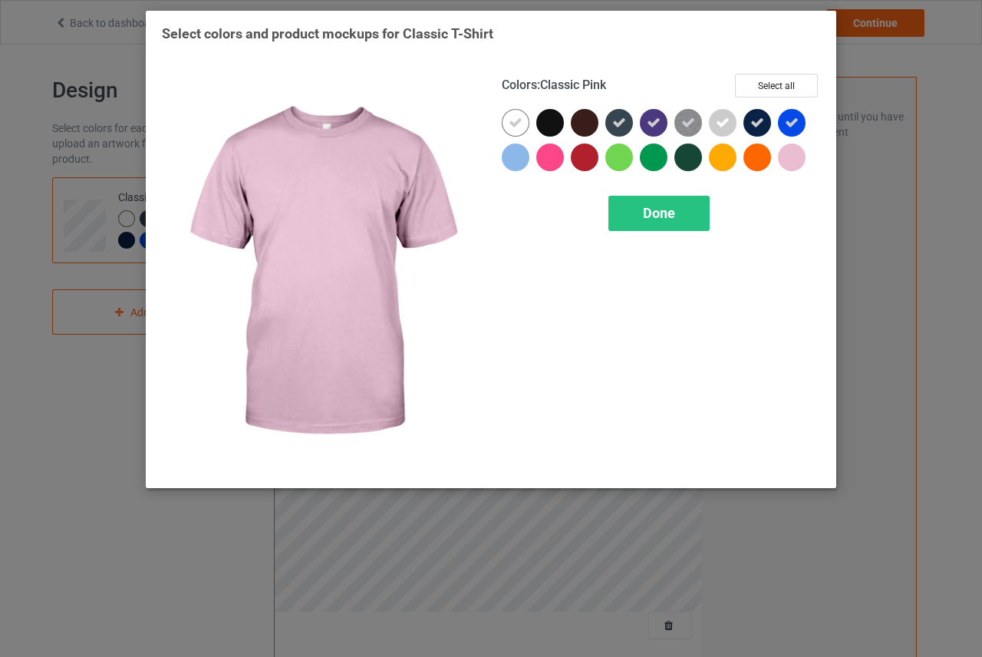
click at [793, 148] on div at bounding box center [792, 158] width 28 height 28
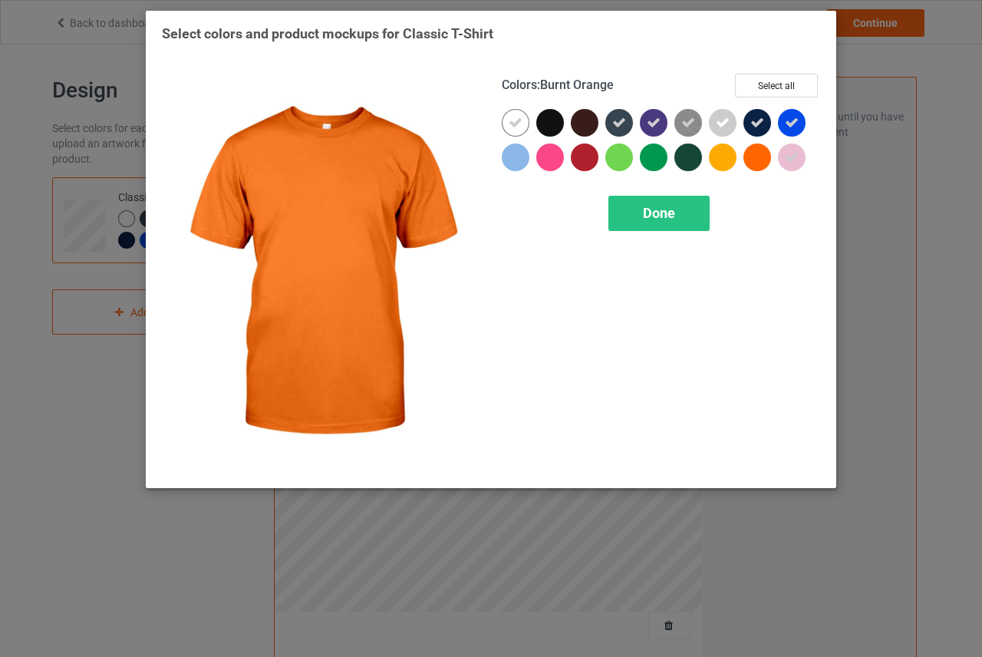
click at [757, 153] on div at bounding box center [758, 158] width 28 height 28
click at [785, 157] on icon at bounding box center [792, 157] width 14 height 14
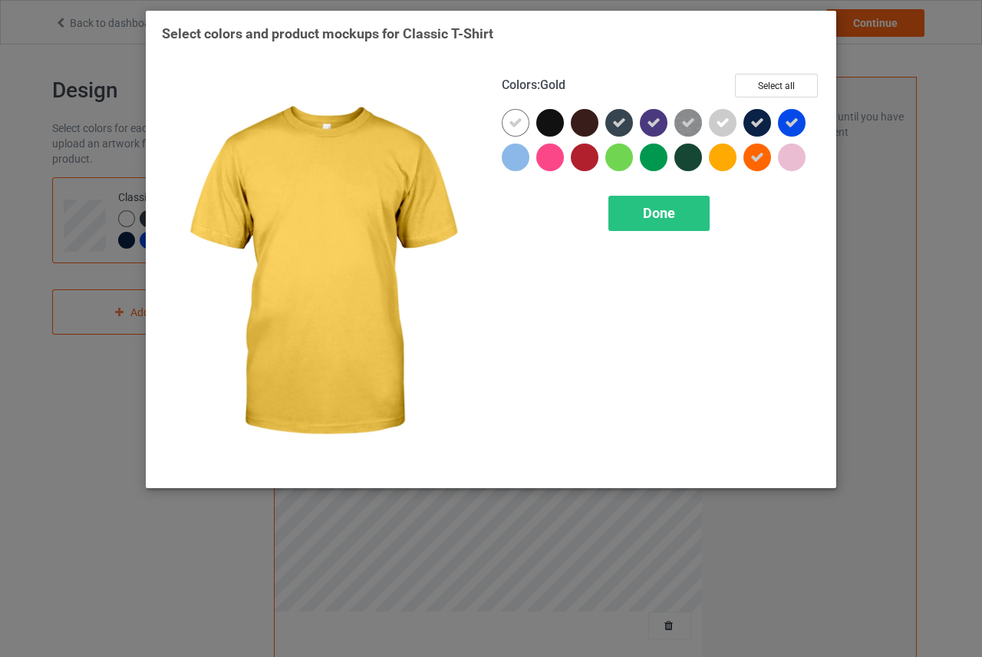
click at [719, 159] on div at bounding box center [723, 158] width 28 height 28
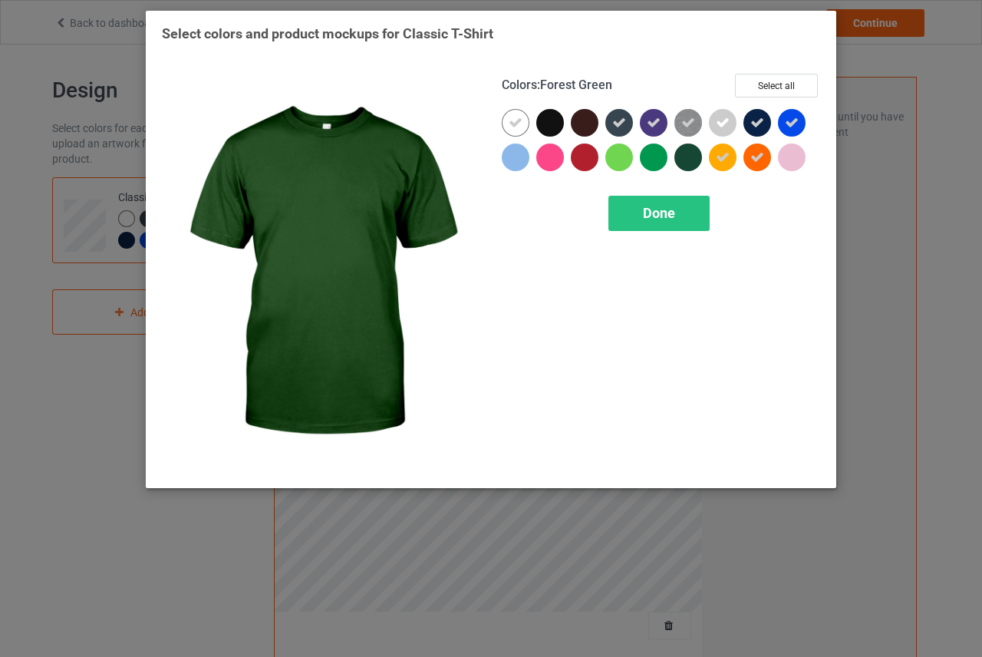
click at [682, 160] on div at bounding box center [689, 158] width 28 height 28
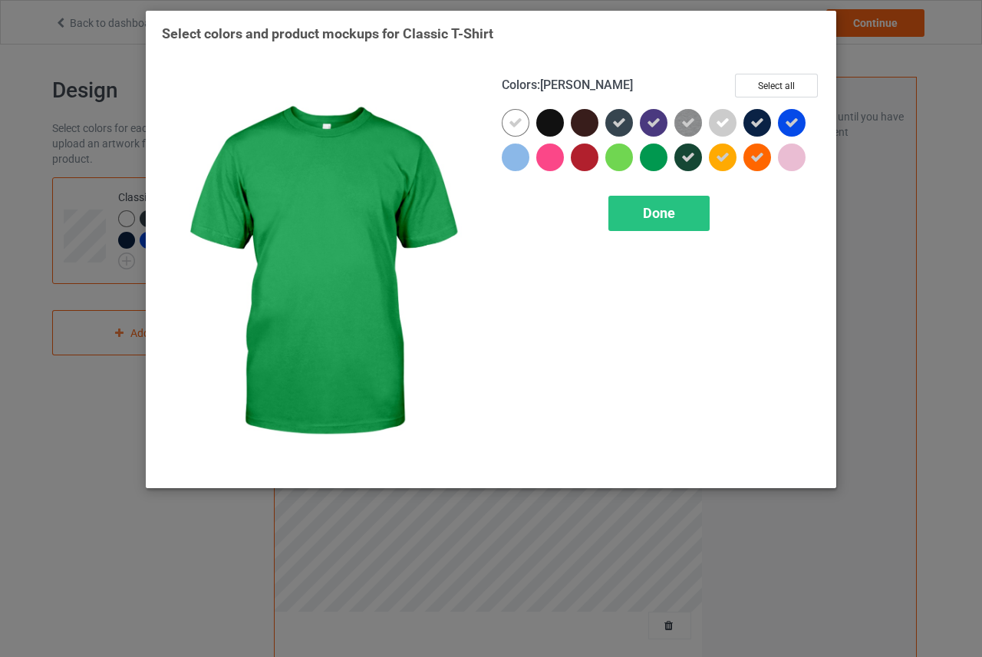
click at [645, 160] on div at bounding box center [654, 158] width 28 height 28
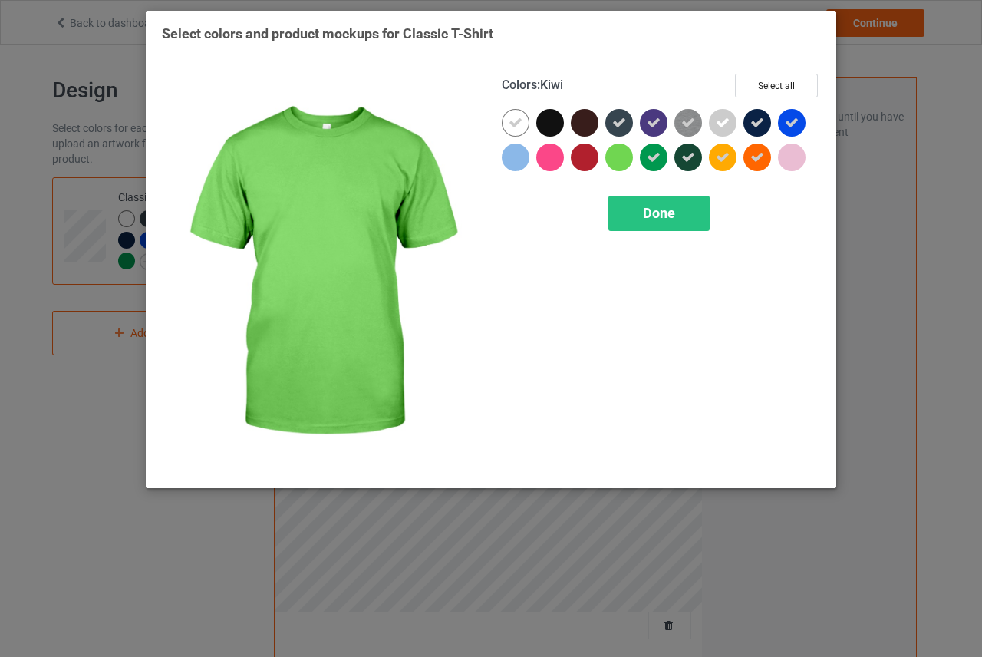
click at [624, 159] on div at bounding box center [620, 158] width 28 height 28
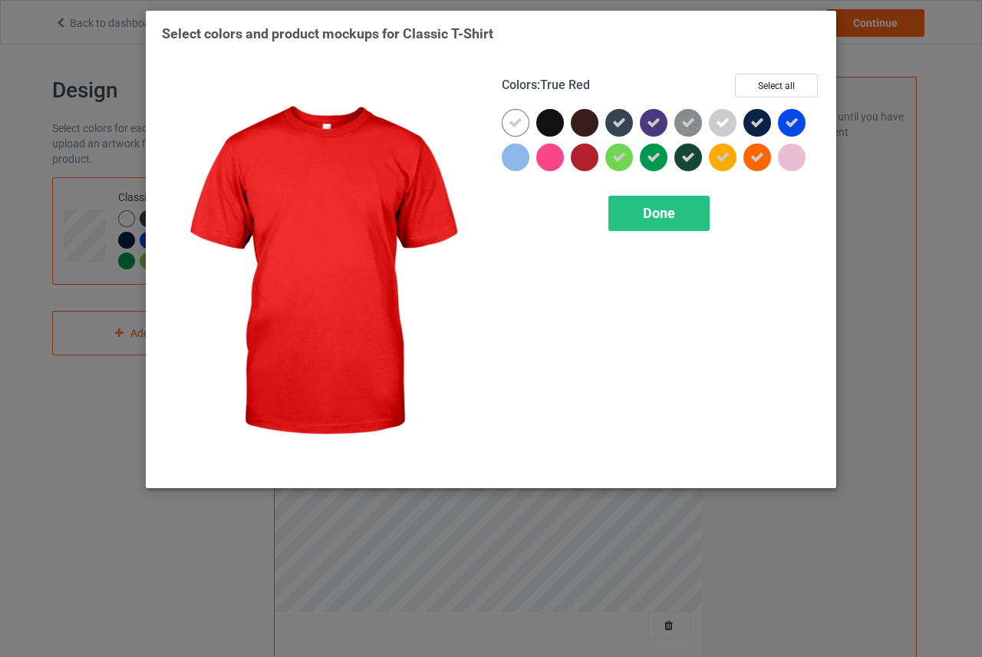
click at [585, 161] on div at bounding box center [585, 158] width 28 height 28
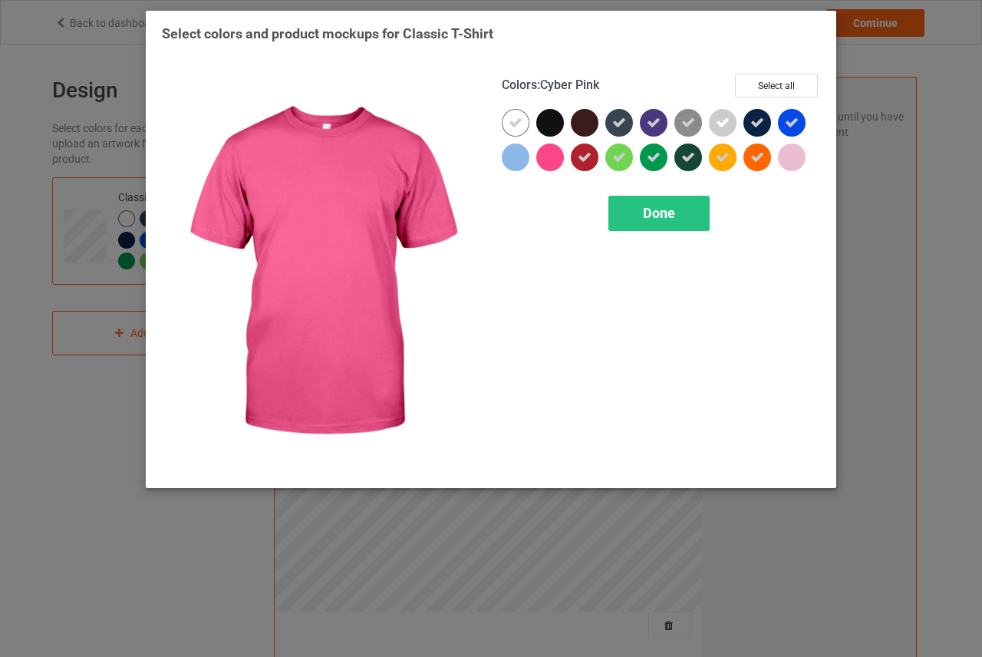
click at [552, 156] on div at bounding box center [550, 158] width 28 height 28
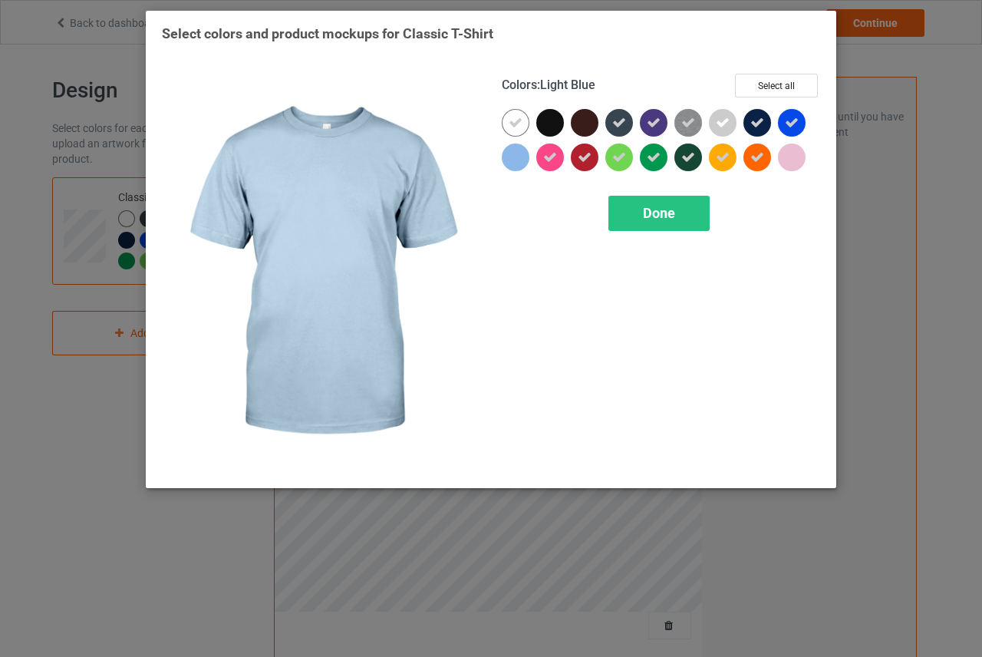
click at [520, 147] on div at bounding box center [516, 158] width 28 height 28
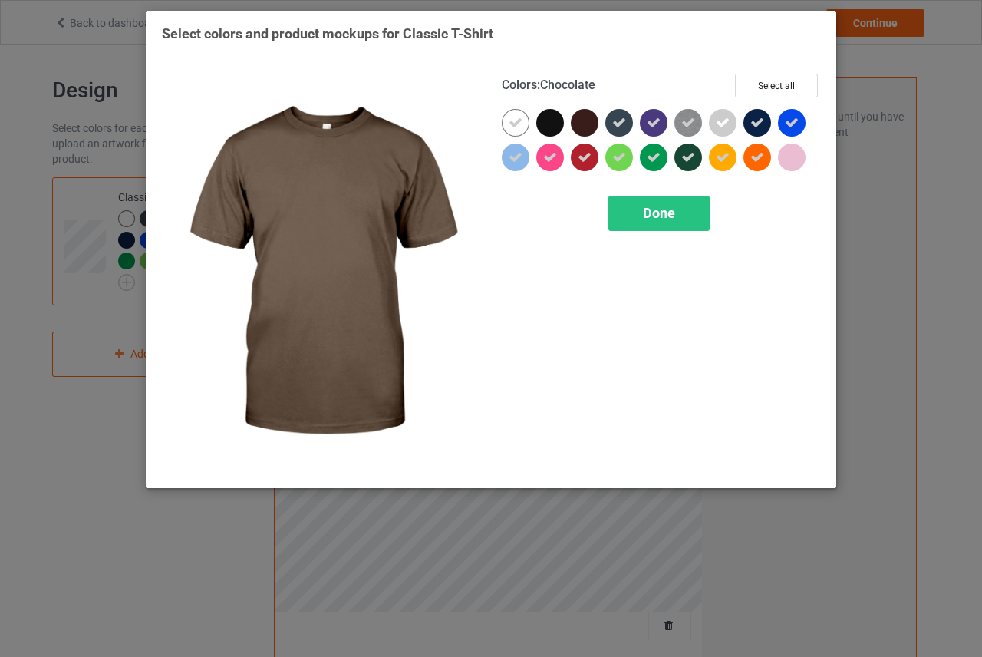
click at [586, 126] on div at bounding box center [585, 123] width 28 height 28
click at [0, 0] on icon at bounding box center [0, 0] width 0 height 0
click at [579, 132] on div at bounding box center [585, 123] width 28 height 28
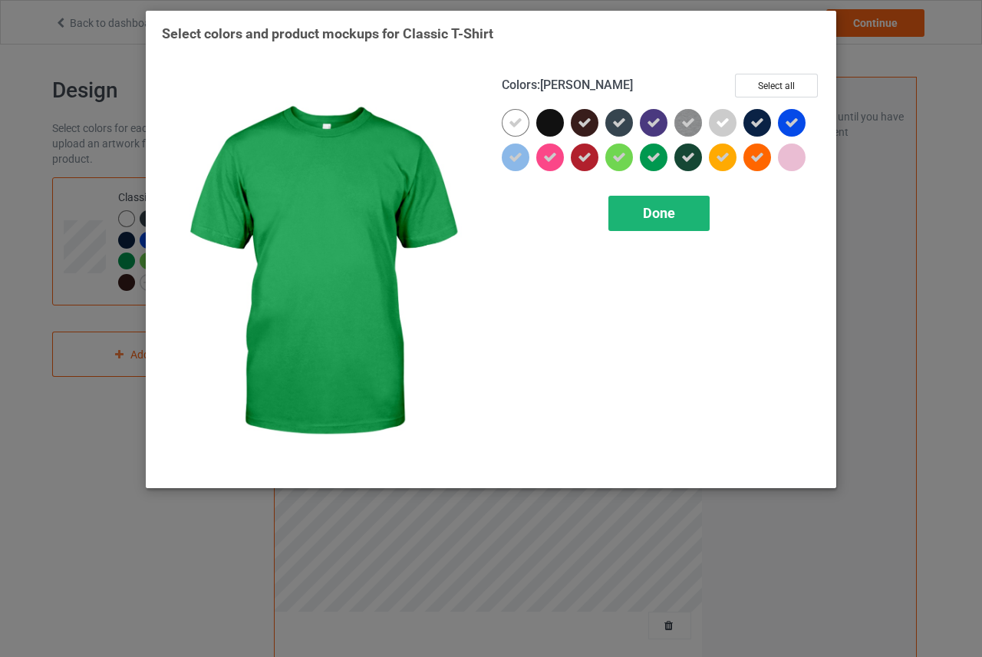
click at [670, 215] on span "Done" at bounding box center [659, 213] width 32 height 16
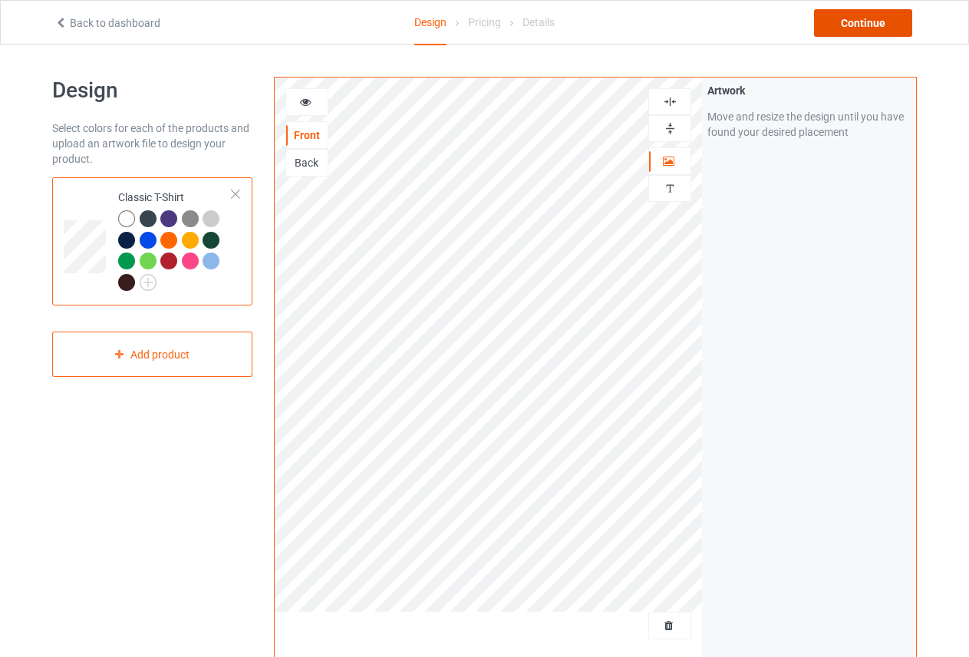
click at [865, 29] on div "Continue" at bounding box center [863, 23] width 98 height 28
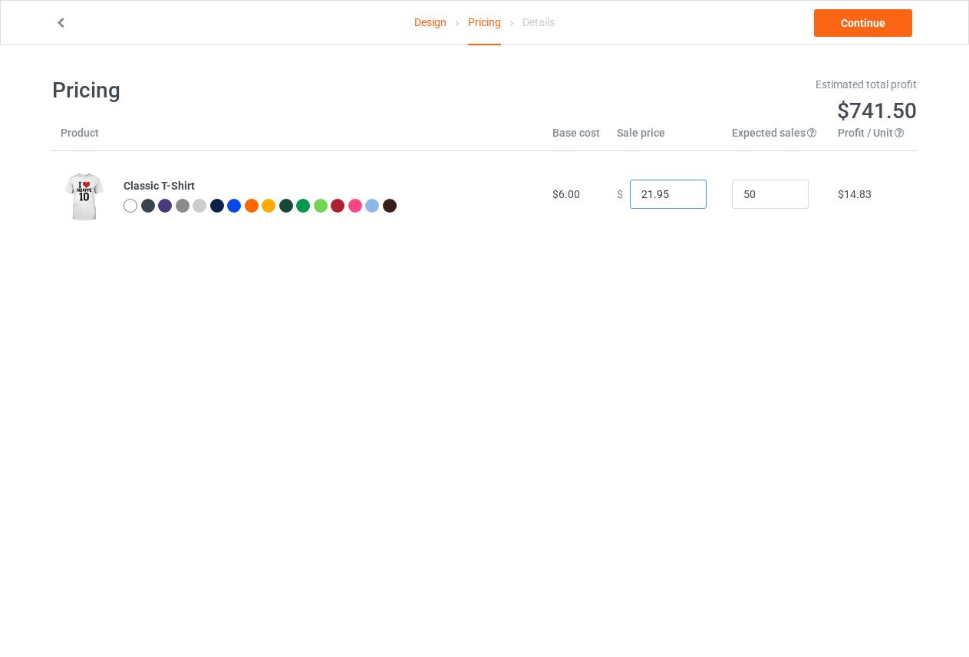
click at [682, 198] on input "21.95" at bounding box center [668, 194] width 77 height 29
click at [682, 198] on input "20.95" at bounding box center [668, 194] width 77 height 29
click at [682, 198] on input "19.95" at bounding box center [668, 194] width 77 height 29
click at [682, 198] on input "18.95" at bounding box center [668, 194] width 77 height 29
click at [682, 198] on input "17.95" at bounding box center [668, 194] width 77 height 29
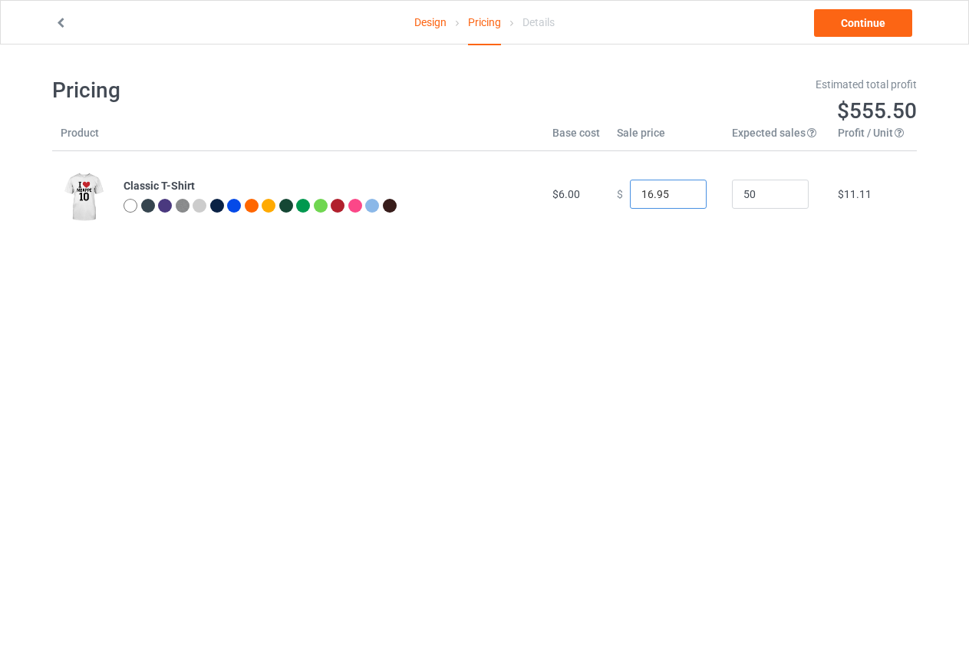
click at [682, 198] on input "16.95" at bounding box center [668, 194] width 77 height 29
click at [682, 198] on input "15.95" at bounding box center [668, 194] width 77 height 29
click at [682, 198] on input "14.95" at bounding box center [668, 194] width 77 height 29
click at [682, 198] on input "13.95" at bounding box center [668, 194] width 77 height 29
click at [682, 198] on input "12.95" at bounding box center [668, 194] width 77 height 29
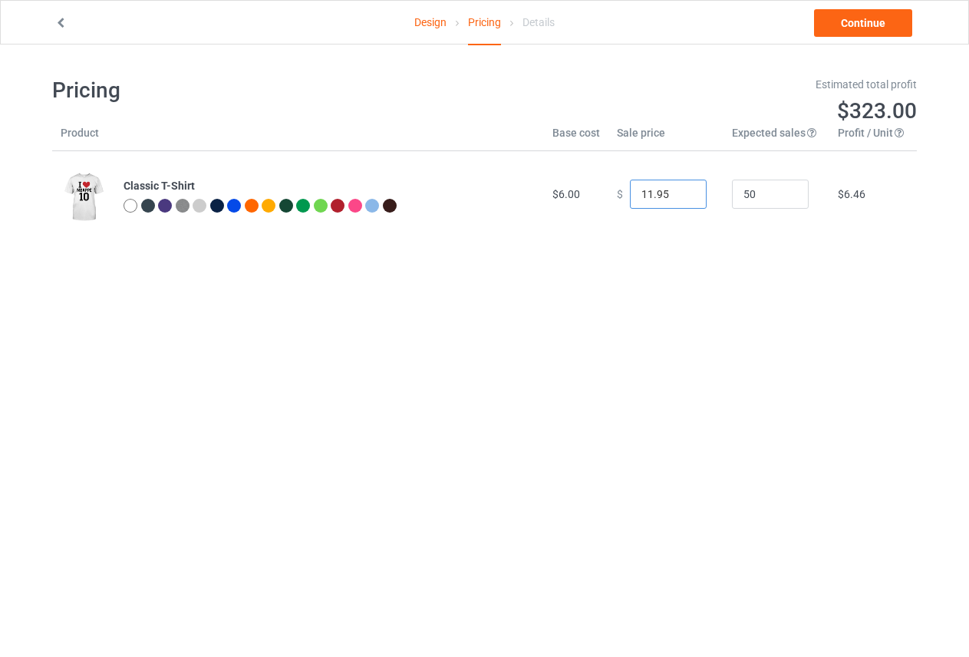
click at [682, 198] on input "11.95" at bounding box center [668, 194] width 77 height 29
drag, startPoint x: 664, startPoint y: 191, endPoint x: 655, endPoint y: 190, distance: 8.6
click at [655, 190] on input "11.95" at bounding box center [668, 194] width 77 height 29
type input "11.99"
drag, startPoint x: 847, startPoint y: 21, endPoint x: 820, endPoint y: 4, distance: 31.7
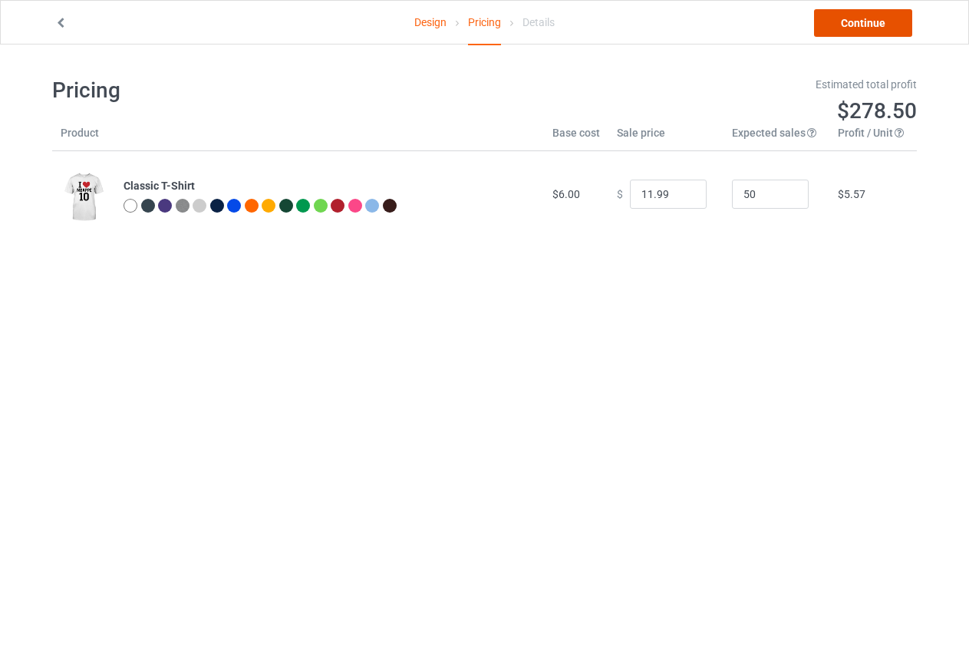
click at [848, 21] on link "Continue" at bounding box center [863, 23] width 98 height 28
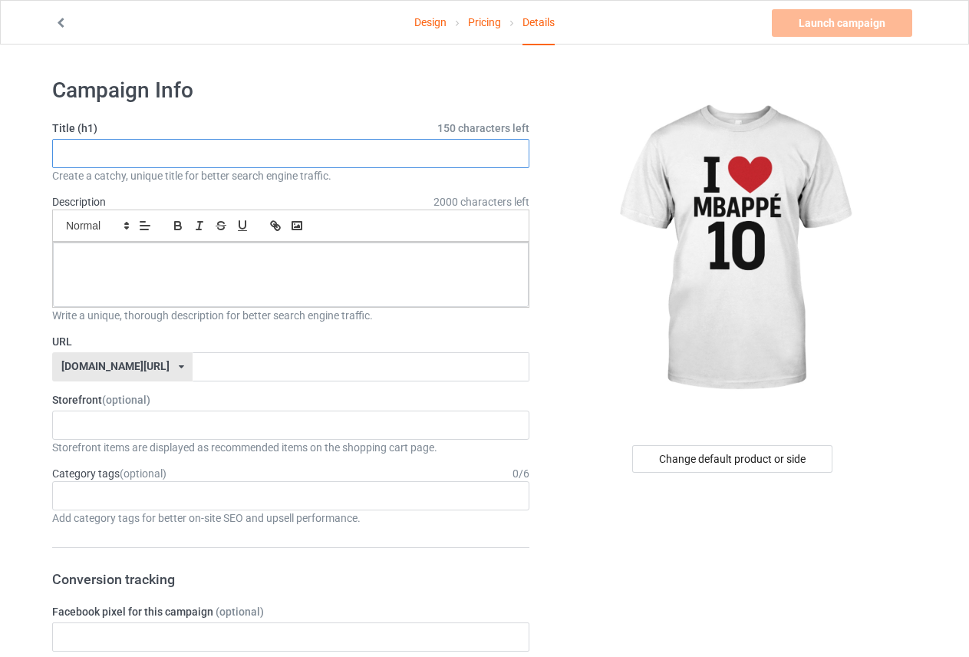
click at [308, 151] on input "text" at bounding box center [290, 153] width 477 height 29
paste input "Iconic"
type input "I"
click at [247, 154] on input "text" at bounding box center [290, 153] width 477 height 29
click at [246, 154] on input "text" at bounding box center [290, 153] width 477 height 29
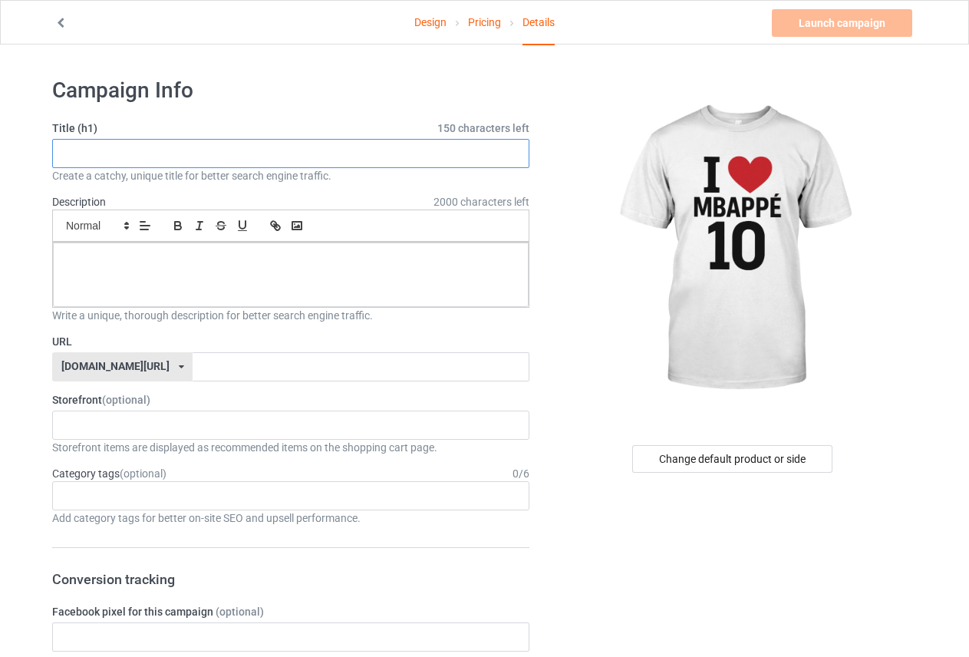
paste input ""[PERSON_NAME] Number 10 – Iconic Fan Tribute Tee""
click at [319, 238] on div "Small Normal Large Big Huge" at bounding box center [290, 226] width 477 height 32
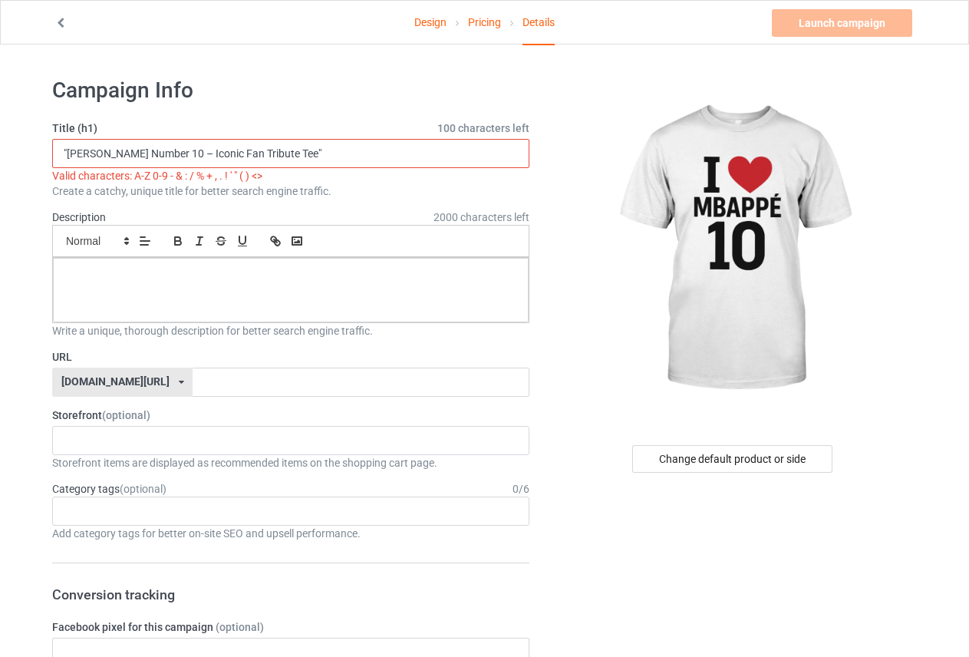
click at [202, 150] on input ""[PERSON_NAME] Number 10 – Iconic Fan Tribute Tee"" at bounding box center [290, 153] width 477 height 29
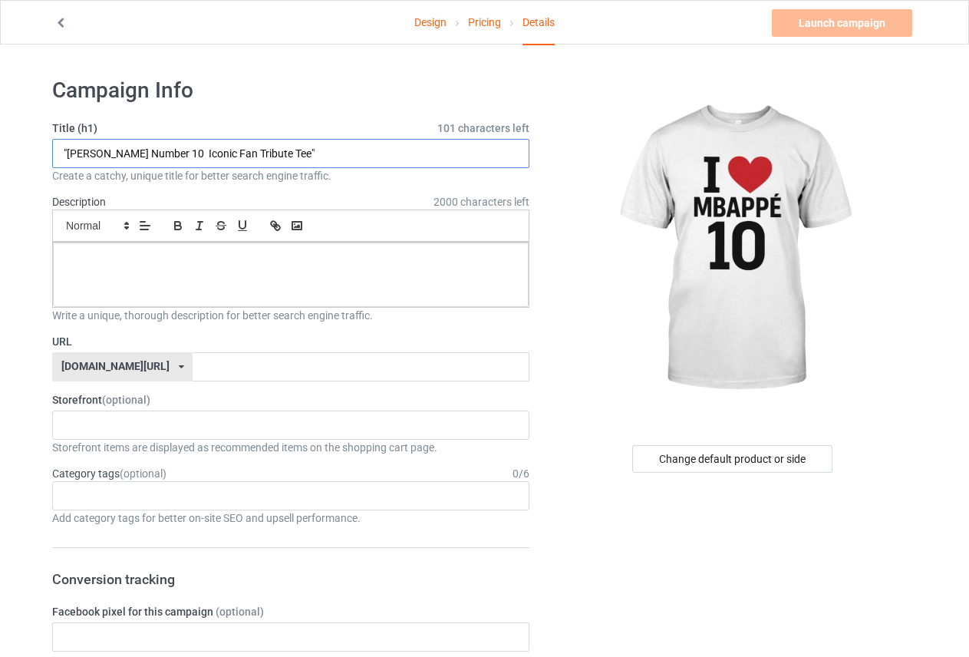
click at [322, 154] on input ""[PERSON_NAME] Number 10 Iconic Fan Tribute Tee"" at bounding box center [290, 153] width 477 height 29
click at [66, 151] on input ""[PERSON_NAME] Number 10 Iconic Fan Tribute Tee" at bounding box center [290, 153] width 477 height 29
type input "[PERSON_NAME] Number 10 Iconic Fan Tribute Tee"
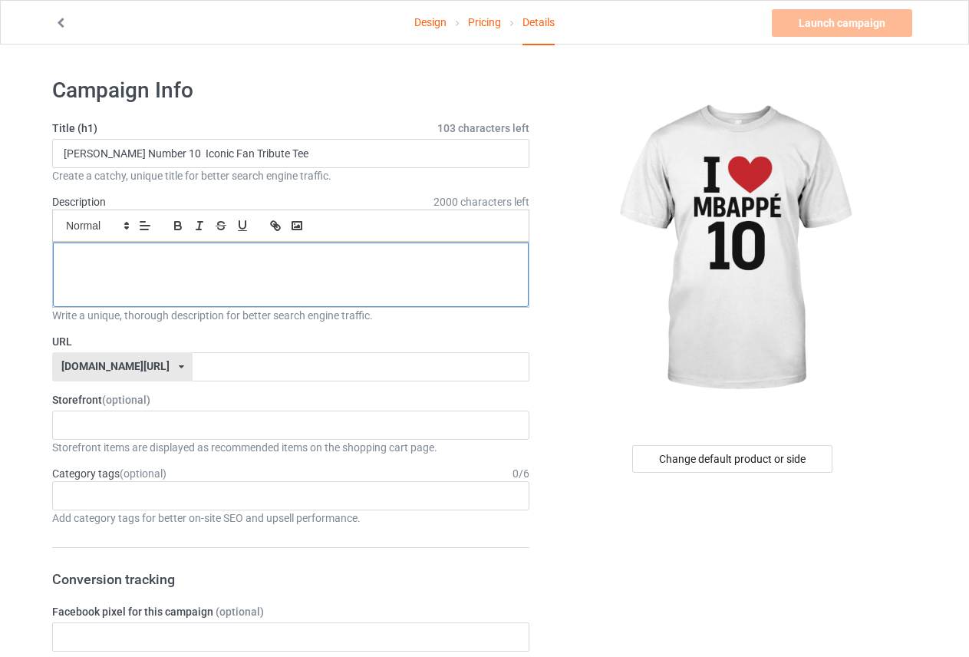
click at [301, 256] on p at bounding box center [290, 260] width 451 height 15
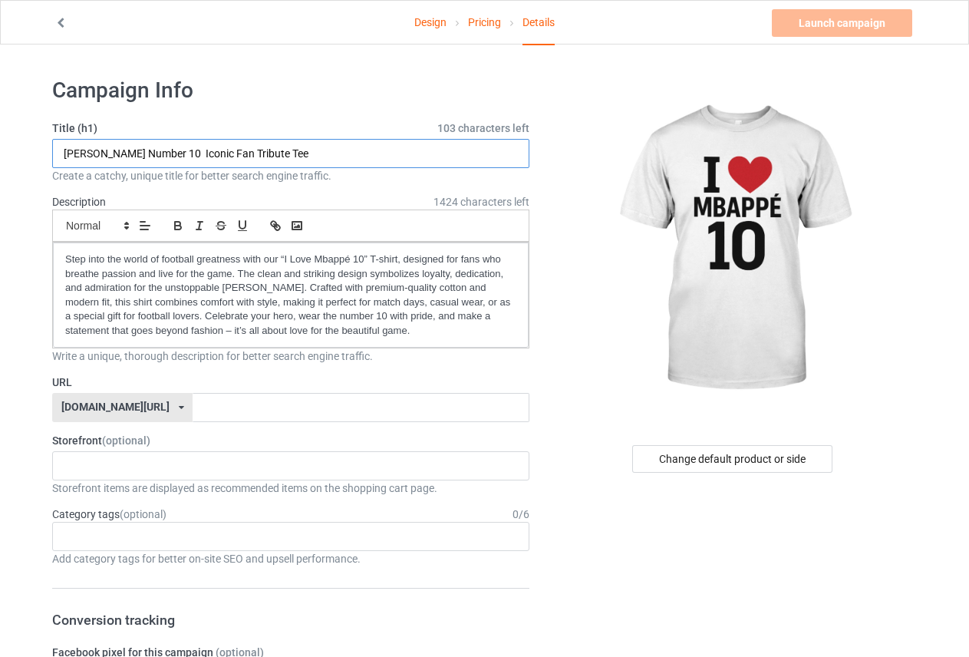
drag, startPoint x: 242, startPoint y: 154, endPoint x: 137, endPoint y: 152, distance: 105.2
click at [137, 152] on input "[PERSON_NAME] Number 10 Iconic Fan Tribute Tee" at bounding box center [290, 153] width 477 height 29
click at [187, 181] on div "Create a catchy, unique title for better search engine traffic." at bounding box center [290, 175] width 477 height 15
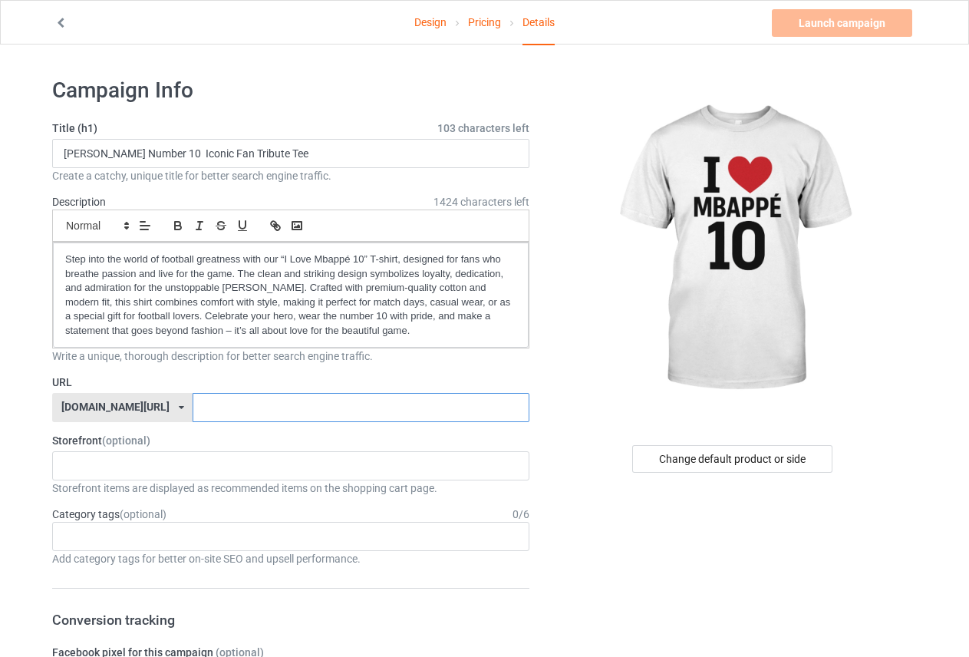
click at [193, 413] on input "text" at bounding box center [361, 407] width 336 height 29
click at [193, 414] on input "text" at bounding box center [361, 407] width 336 height 29
paste input "Number 10 Iconic Fan"
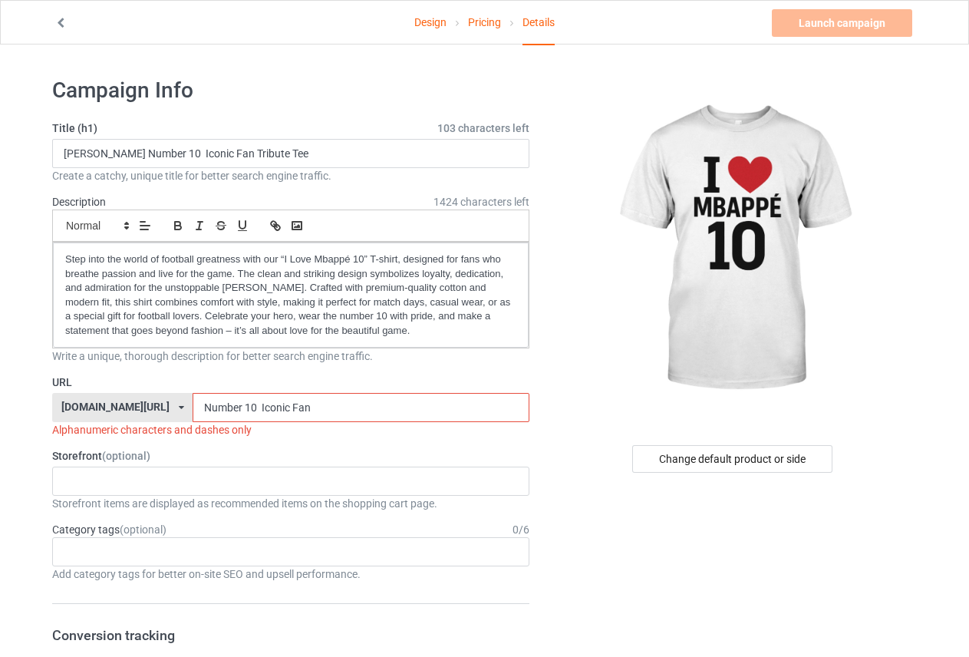
click at [246, 404] on input "Number 10 Iconic Fan" at bounding box center [361, 407] width 336 height 29
click at [251, 406] on input "Number 10 Iconic Fan" at bounding box center [361, 407] width 336 height 29
click at [222, 405] on input "Number 10 Iconic-Fan" at bounding box center [361, 407] width 336 height 29
click at [217, 406] on input "Number 10 Iconic-Fan" at bounding box center [361, 407] width 336 height 29
click at [201, 406] on input "Number 10-Iconic-Fan" at bounding box center [361, 407] width 336 height 29
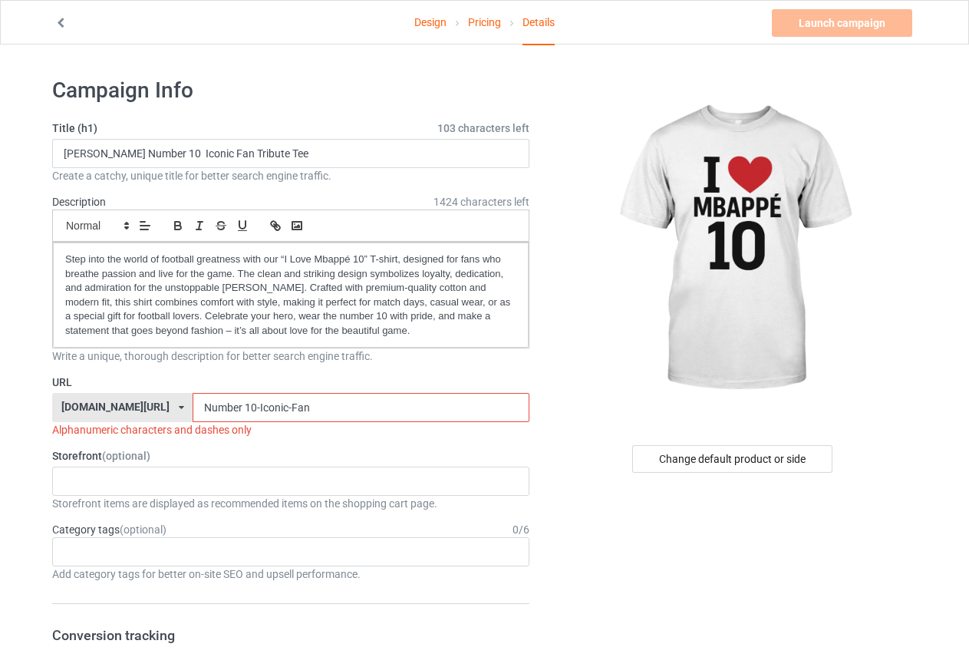
type input "Number10-Iconic-Fan"
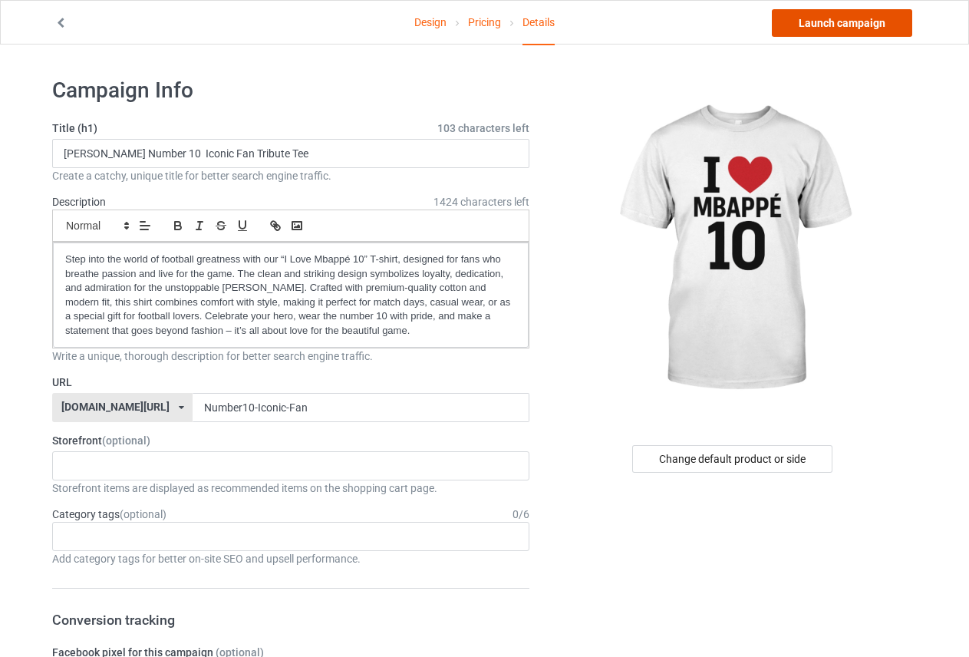
click at [804, 32] on link "Launch campaign" at bounding box center [842, 23] width 140 height 28
